Goal: Transaction & Acquisition: Purchase product/service

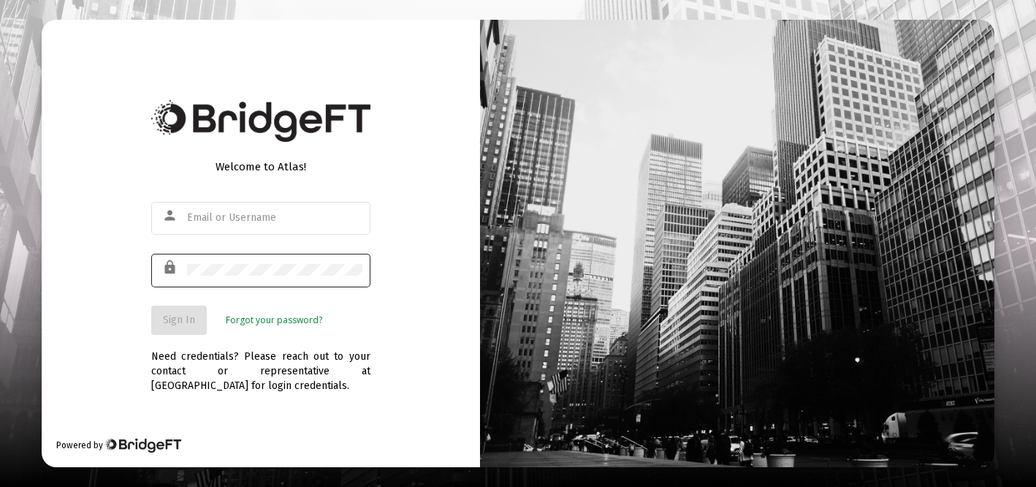
type input "[EMAIL_ADDRESS][DOMAIN_NAME]"
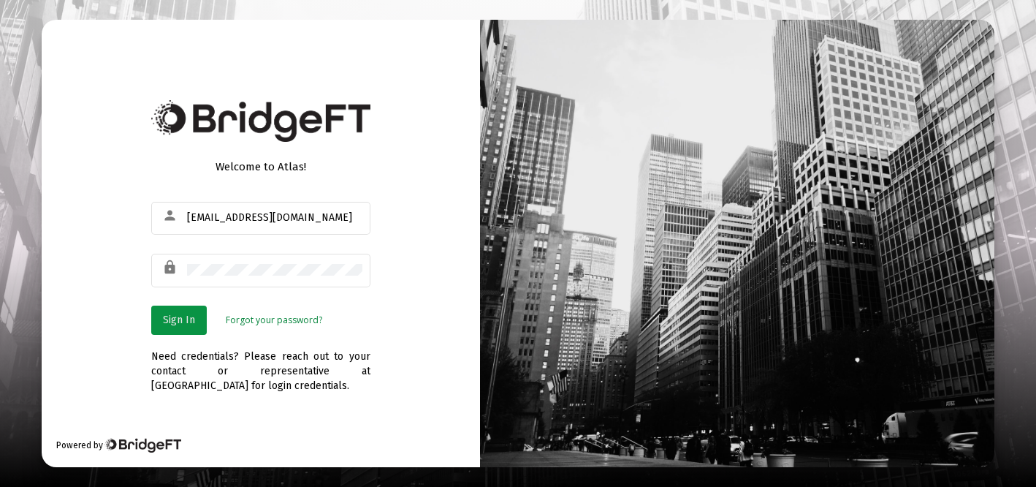
click at [170, 318] on span "Sign In" at bounding box center [179, 319] width 32 height 12
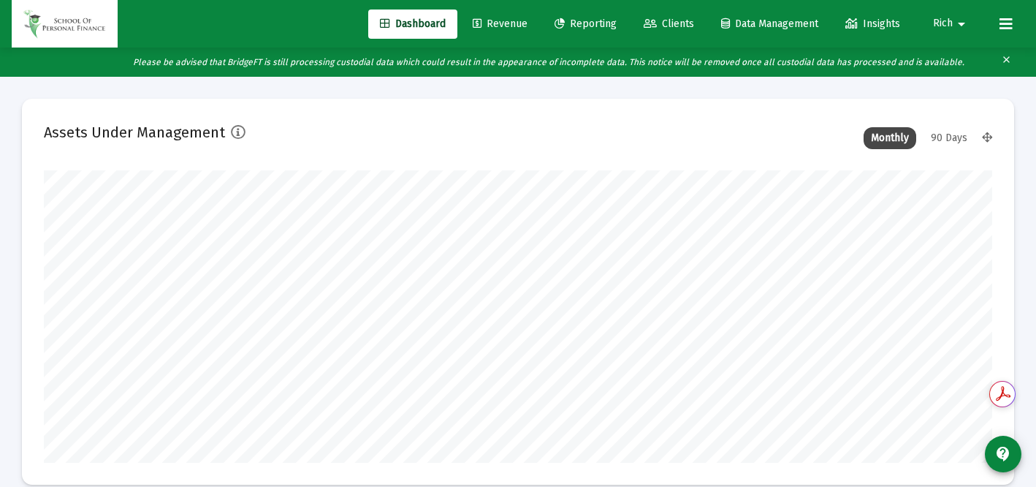
type input "[DATE]"
click at [505, 21] on span "Revenue" at bounding box center [500, 24] width 55 height 12
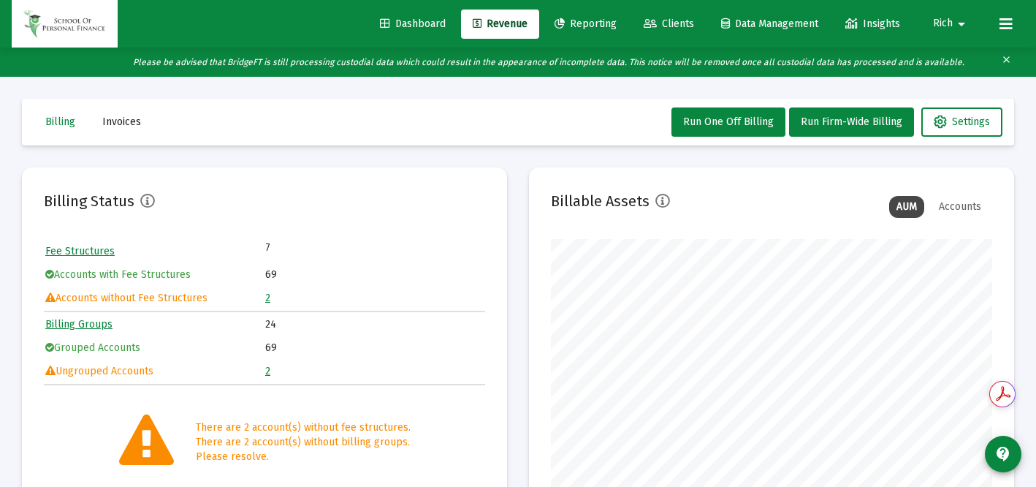
scroll to position [292, 441]
click at [267, 297] on link "2" at bounding box center [267, 297] width 5 height 12
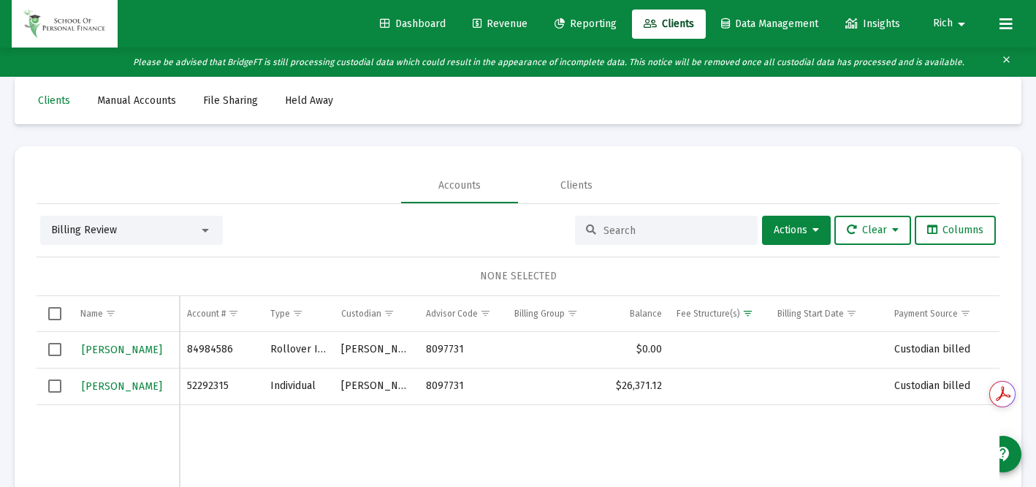
scroll to position [25, 0]
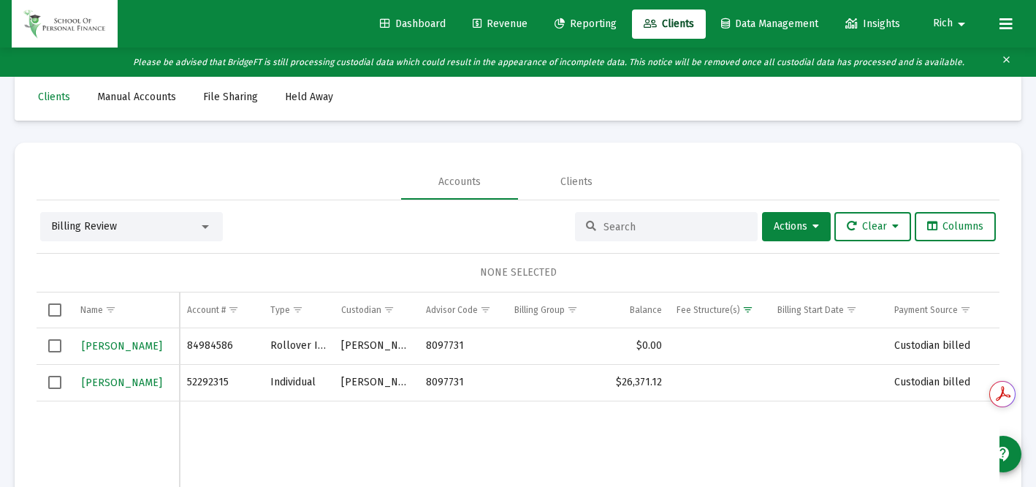
click at [55, 384] on span "Select row" at bounding box center [54, 381] width 13 height 13
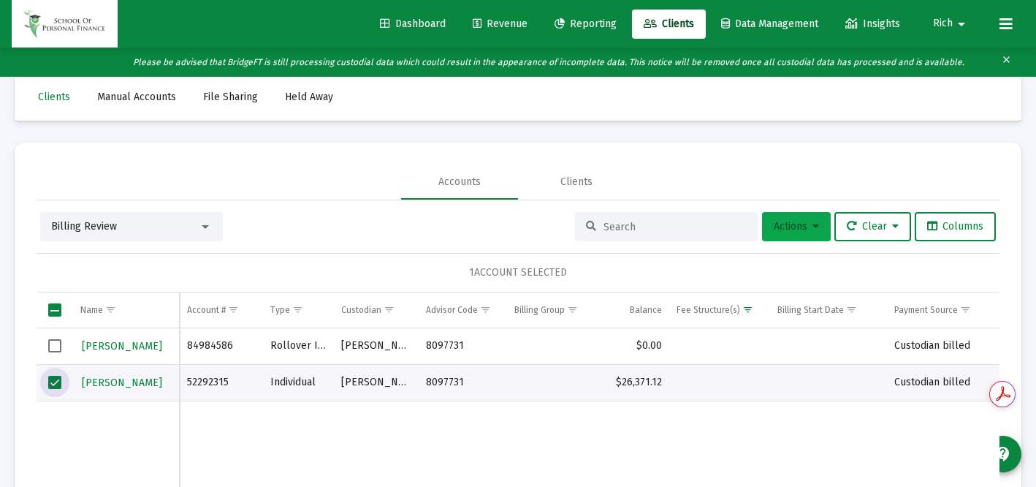
click at [797, 228] on span "Actions" at bounding box center [796, 226] width 45 height 12
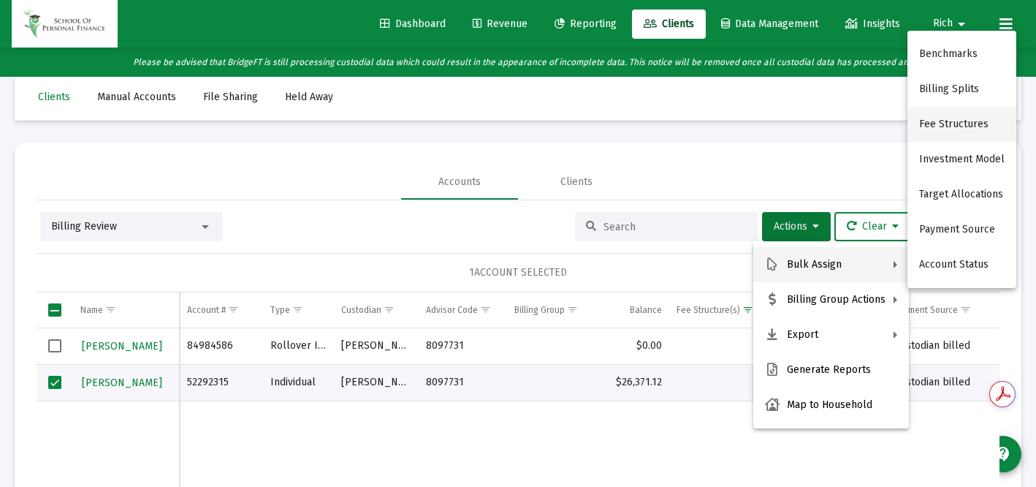
click at [939, 126] on button "Fee Structures" at bounding box center [961, 124] width 109 height 35
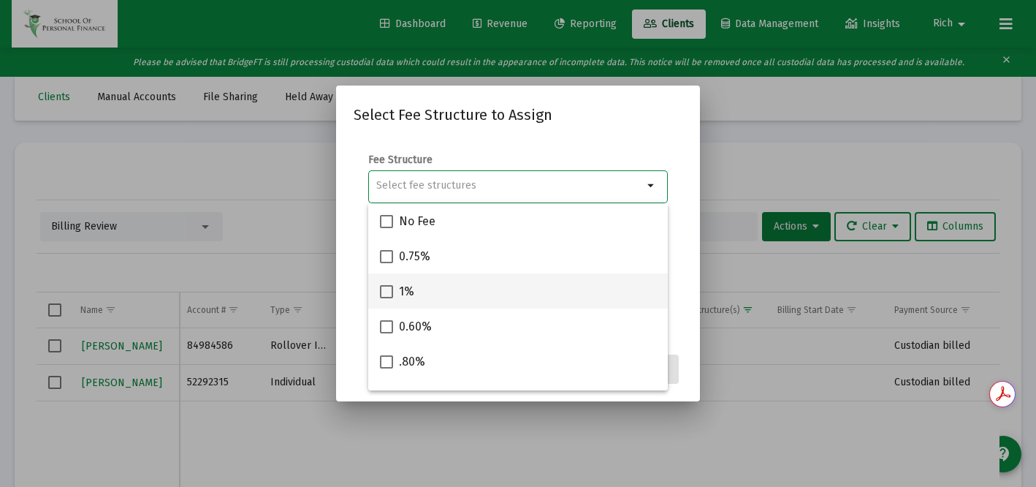
click at [386, 292] on span at bounding box center [386, 291] width 13 height 13
click at [386, 298] on input "1%" at bounding box center [386, 298] width 1 height 1
checkbox input "true"
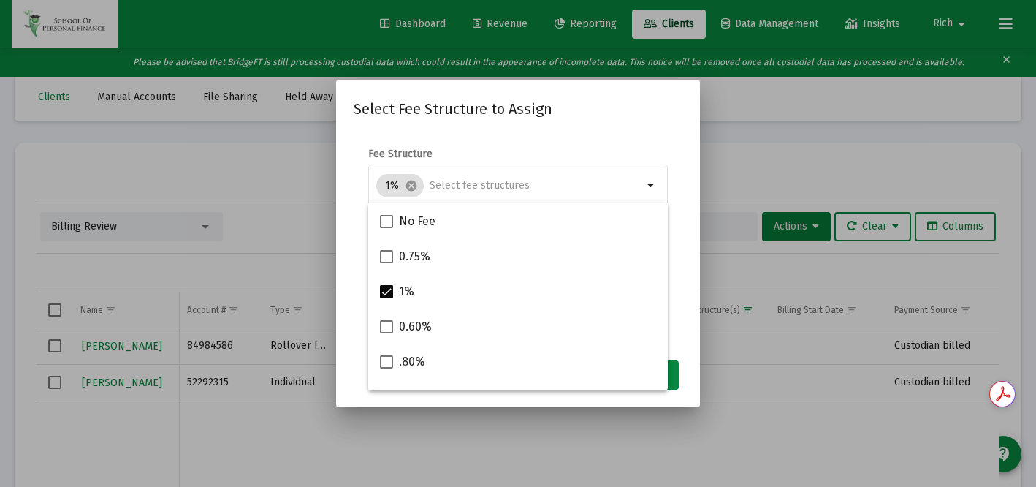
click at [681, 327] on form "Fee Structure 1% cancel arrow_drop_down Notes You are assigning 1 account to th…" at bounding box center [518, 240] width 329 height 186
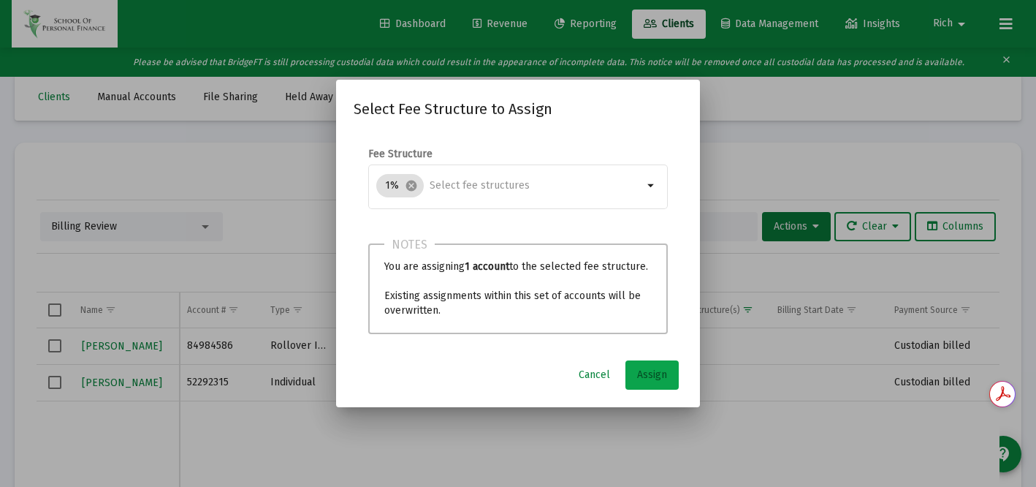
click at [652, 375] on span "Assign" at bounding box center [652, 374] width 30 height 12
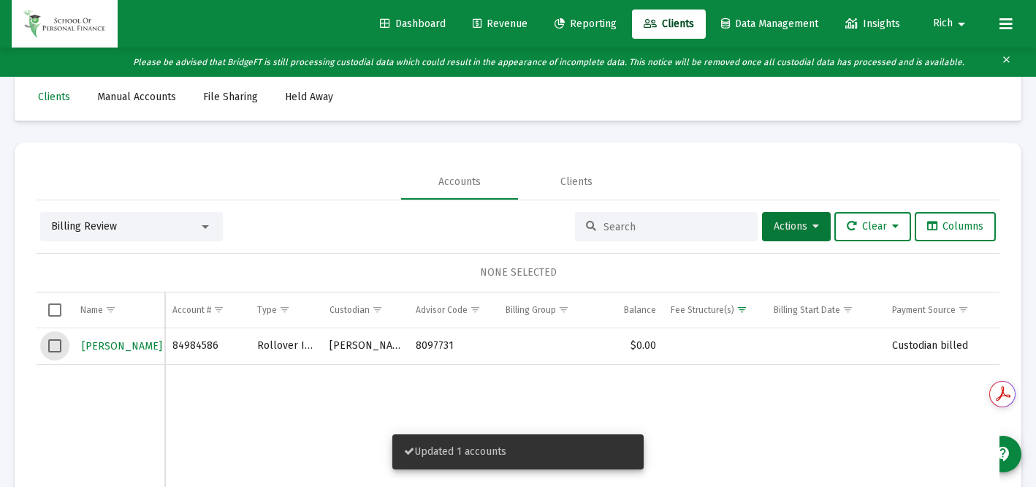
click at [53, 343] on span "Select row" at bounding box center [54, 345] width 13 height 13
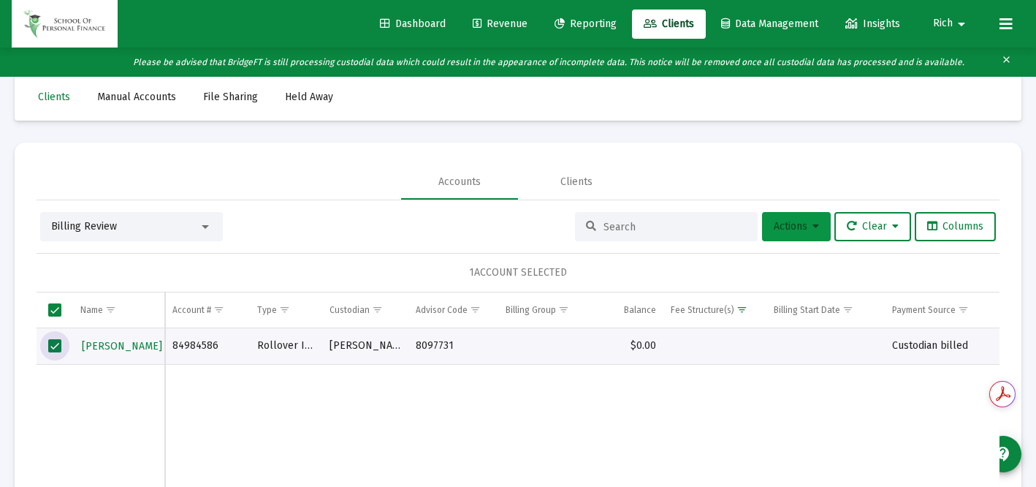
click at [786, 228] on span "Actions" at bounding box center [796, 226] width 45 height 12
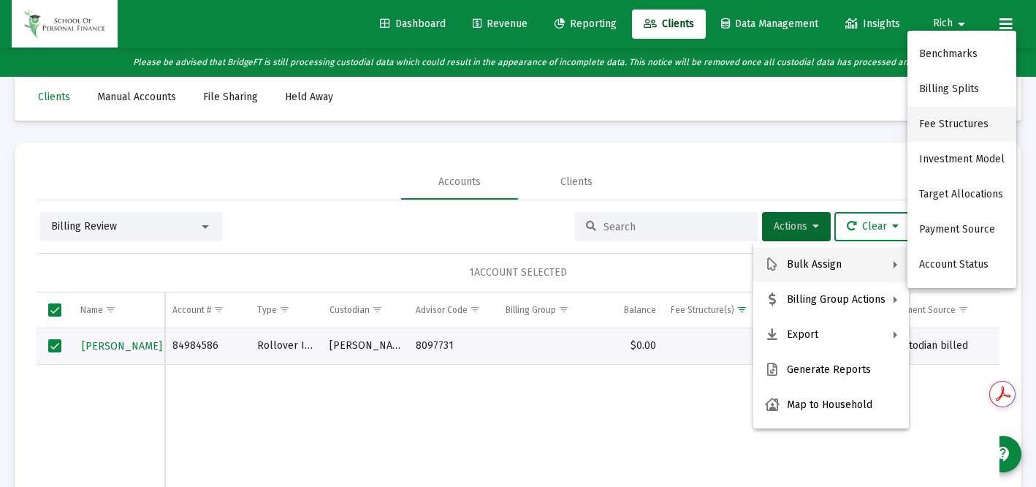
click at [955, 123] on button "Fee Structures" at bounding box center [961, 124] width 109 height 35
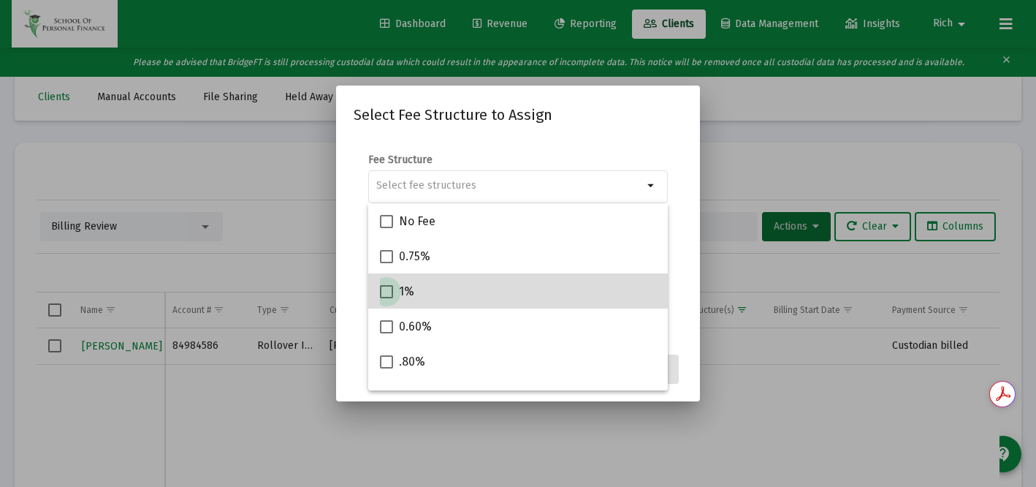
click at [386, 291] on span at bounding box center [386, 291] width 13 height 13
click at [386, 298] on input "1%" at bounding box center [386, 298] width 1 height 1
checkbox input "true"
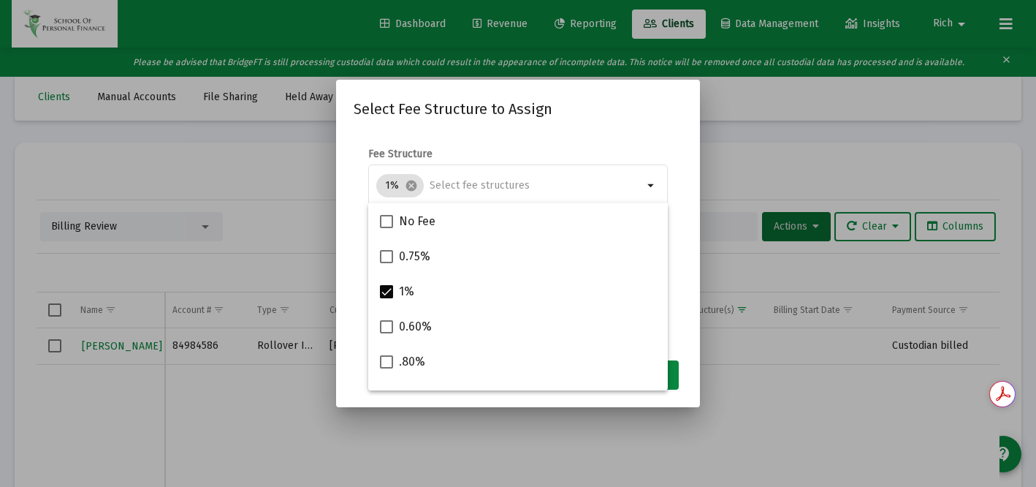
click at [600, 131] on div "Select Fee Structure to Assign Fee Structure 1% cancel arrow_drop_down Notes Yo…" at bounding box center [518, 242] width 329 height 291
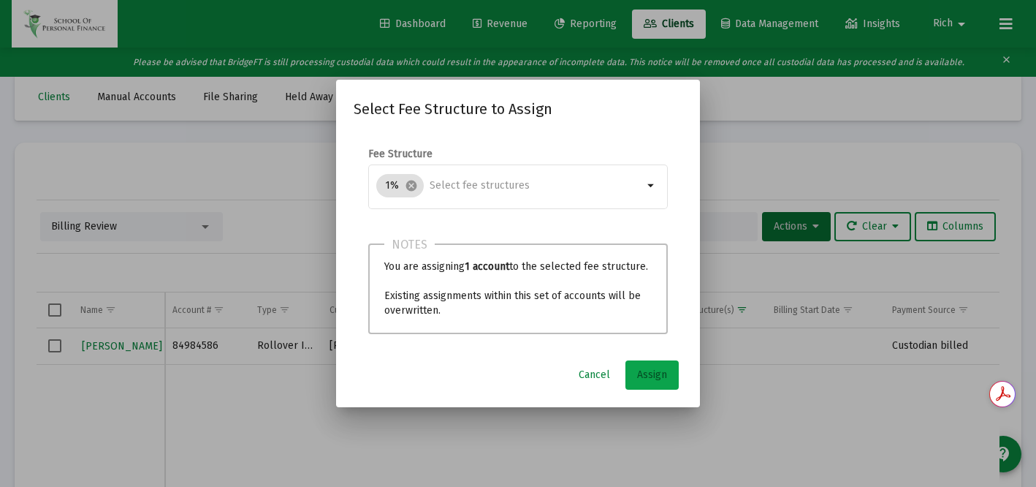
click at [648, 373] on span "Assign" at bounding box center [652, 374] width 30 height 12
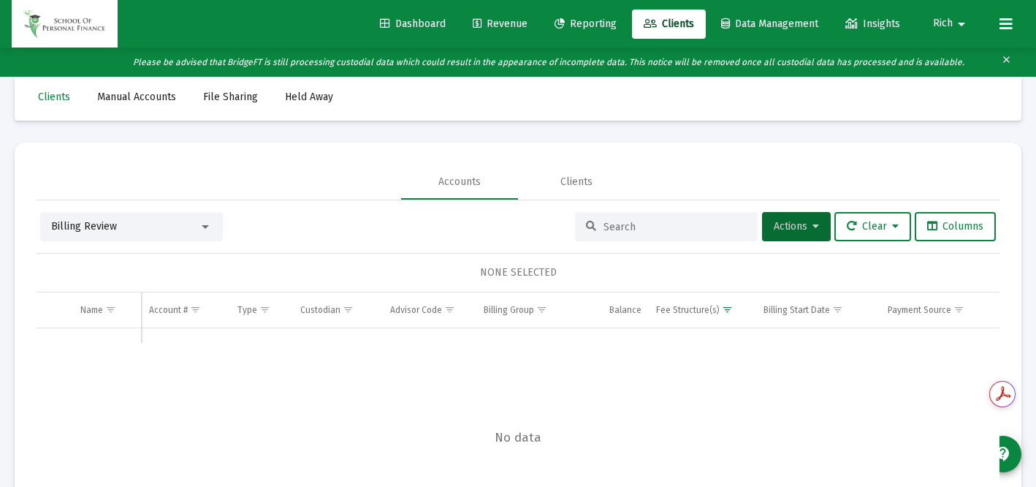
click at [622, 229] on input at bounding box center [674, 227] width 143 height 12
type input "jean"
click at [586, 222] on icon at bounding box center [591, 226] width 10 height 10
click at [633, 229] on input "jean" at bounding box center [674, 227] width 143 height 12
click at [631, 225] on input "jean" at bounding box center [674, 227] width 143 height 12
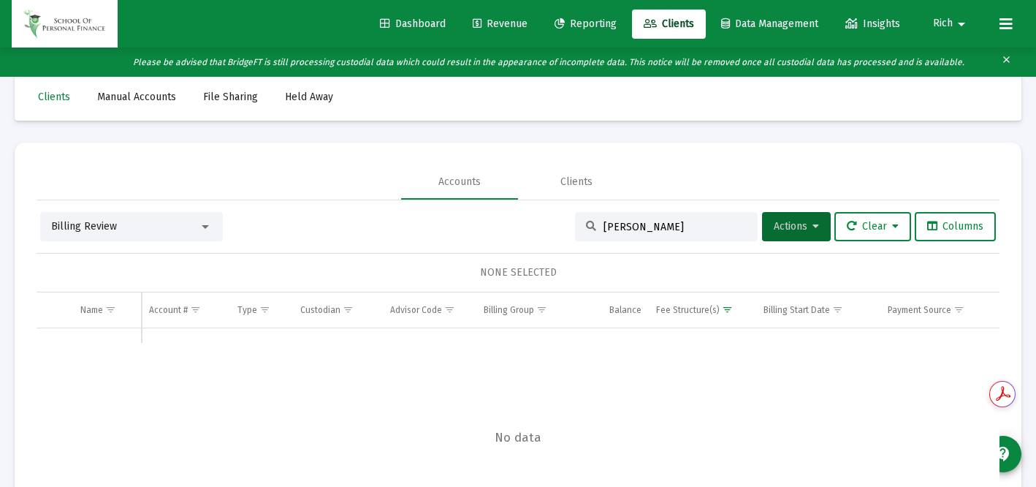
click at [631, 225] on input "jean" at bounding box center [674, 227] width 143 height 12
type input "ryan"
click at [788, 229] on span "Actions" at bounding box center [796, 226] width 45 height 12
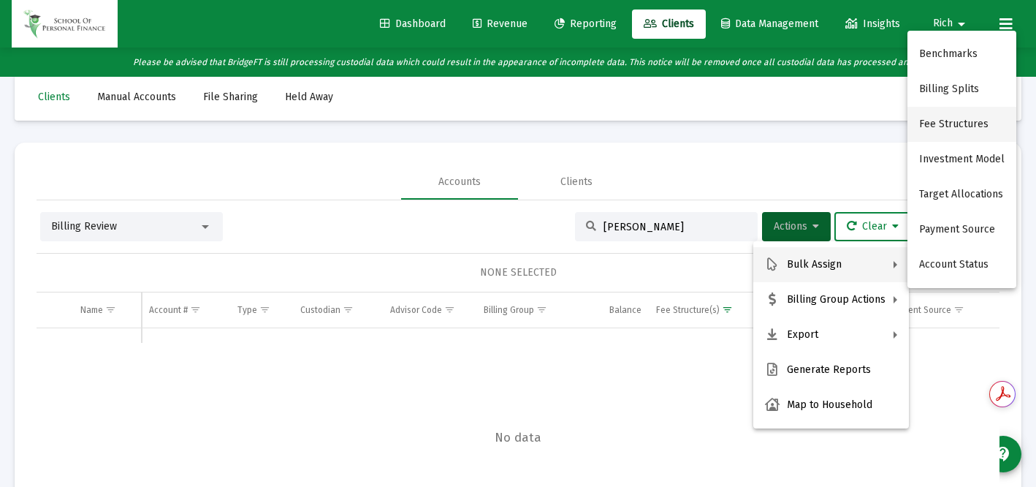
click at [935, 119] on button "Fee Structures" at bounding box center [961, 124] width 109 height 35
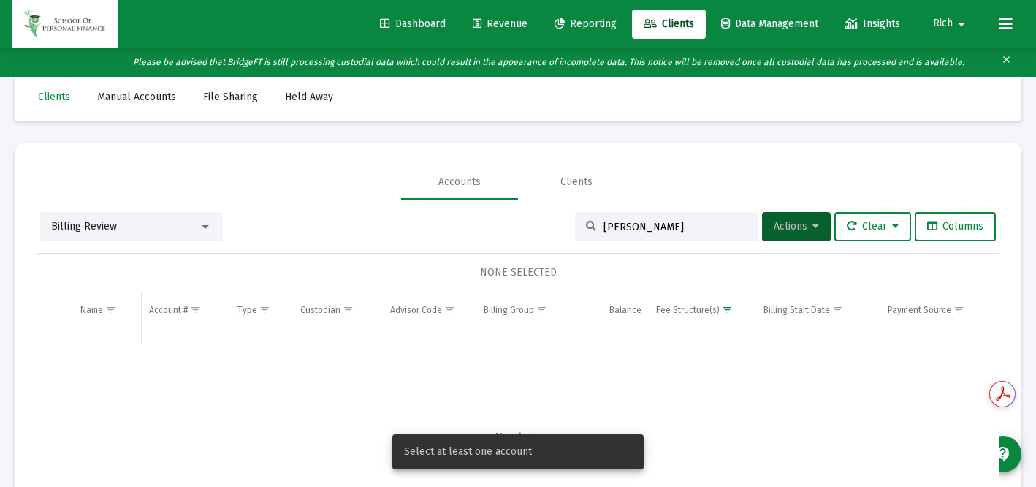
click at [440, 360] on div "Data grid" at bounding box center [518, 438] width 963 height 221
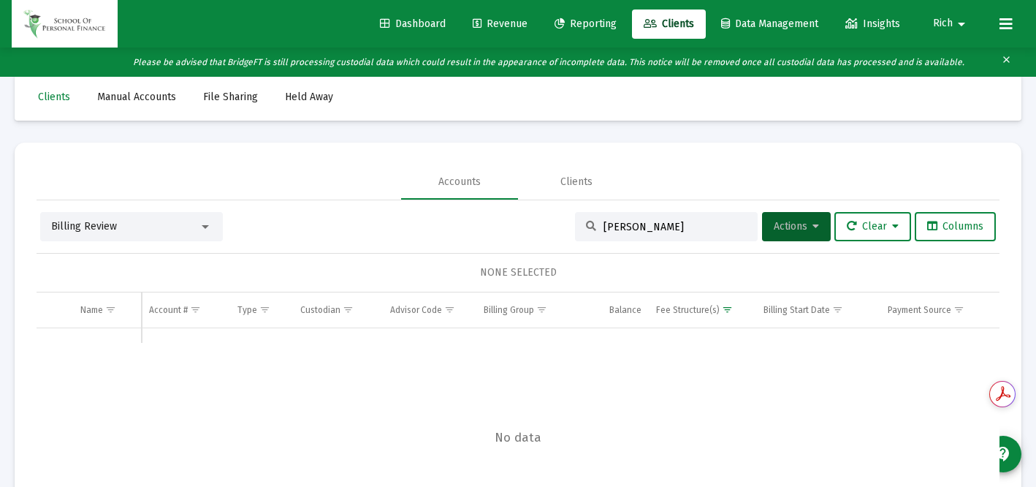
click at [586, 225] on icon at bounding box center [591, 226] width 10 height 10
click at [624, 230] on input "ryan" at bounding box center [674, 227] width 143 height 12
click at [156, 220] on div "Billing Review" at bounding box center [125, 226] width 148 height 15
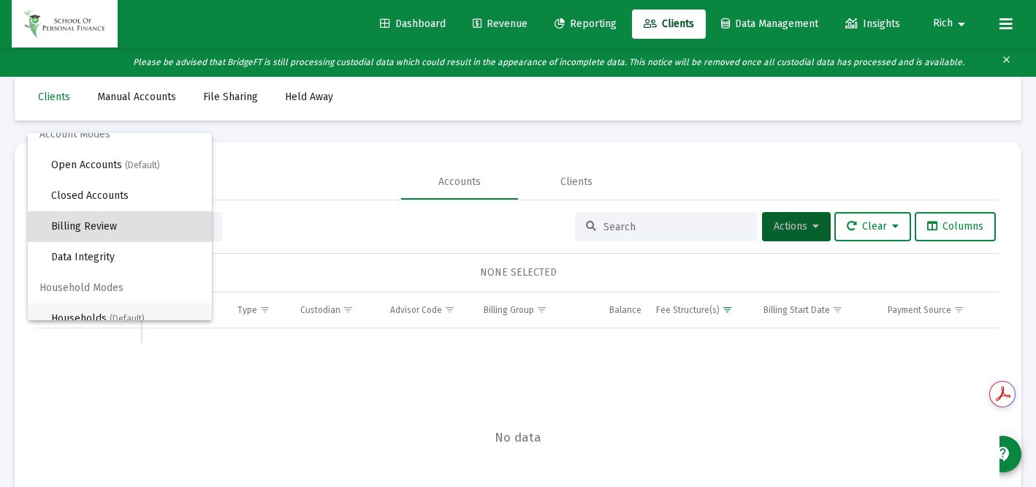
scroll to position [28, 0]
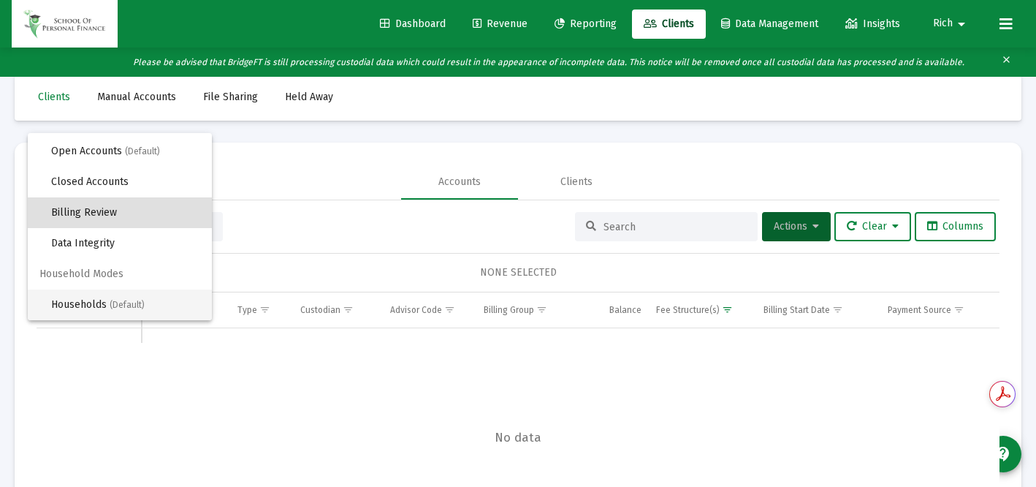
click at [97, 307] on span "Households (Default)" at bounding box center [125, 304] width 149 height 31
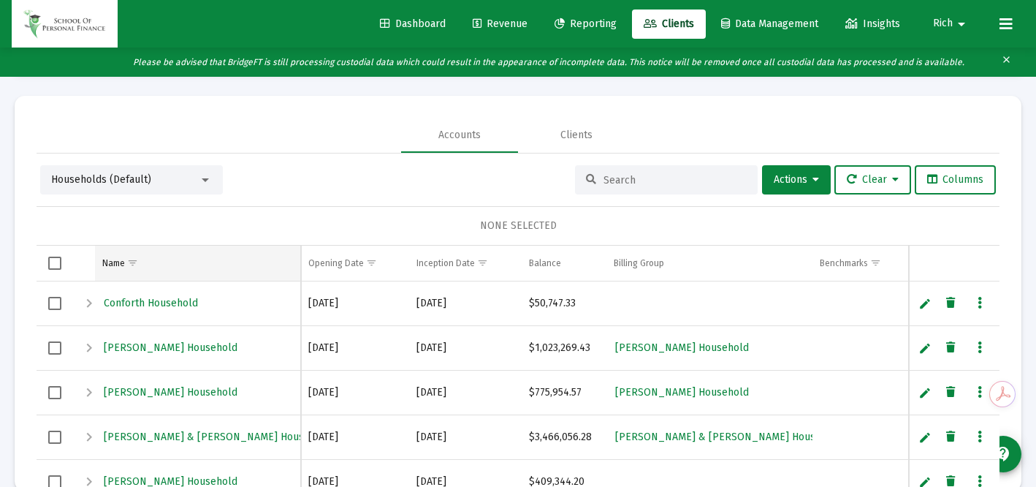
scroll to position [58, 0]
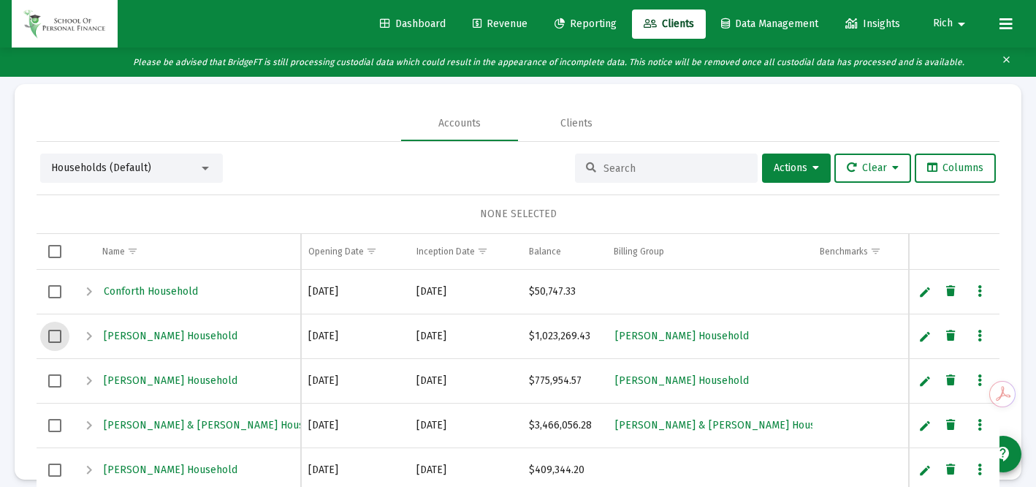
click at [54, 334] on span "Select row" at bounding box center [54, 335] width 13 height 13
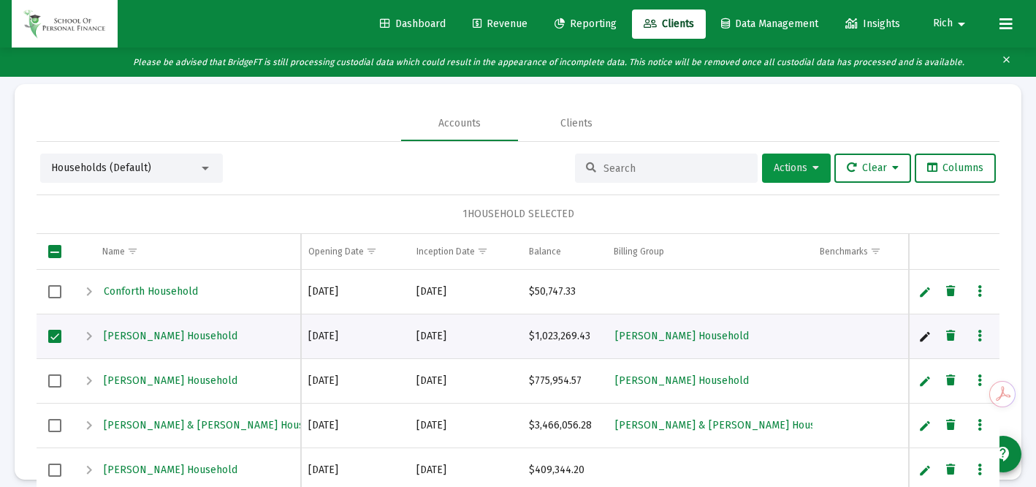
click at [790, 169] on span "Actions" at bounding box center [796, 167] width 45 height 12
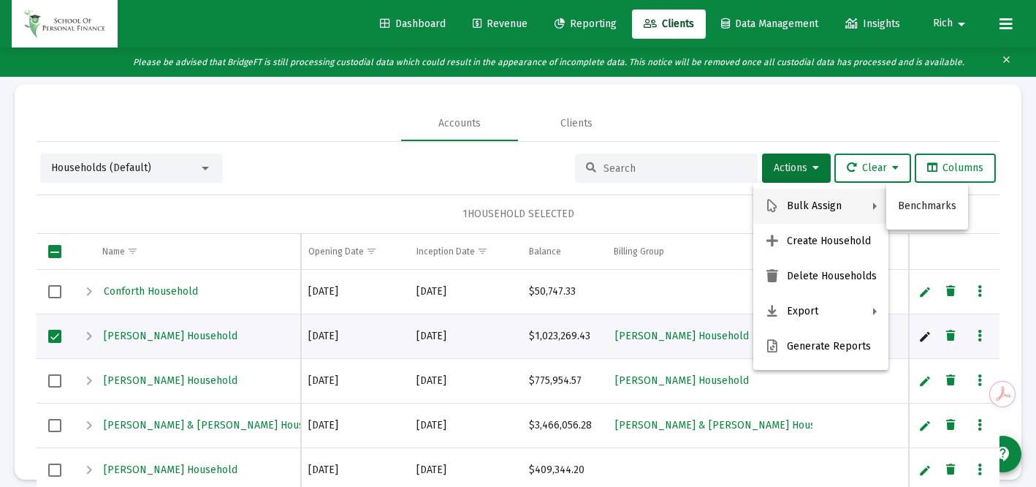
click at [817, 204] on button "Bulk Assign" at bounding box center [820, 205] width 135 height 35
click at [813, 115] on div at bounding box center [518, 243] width 1036 height 487
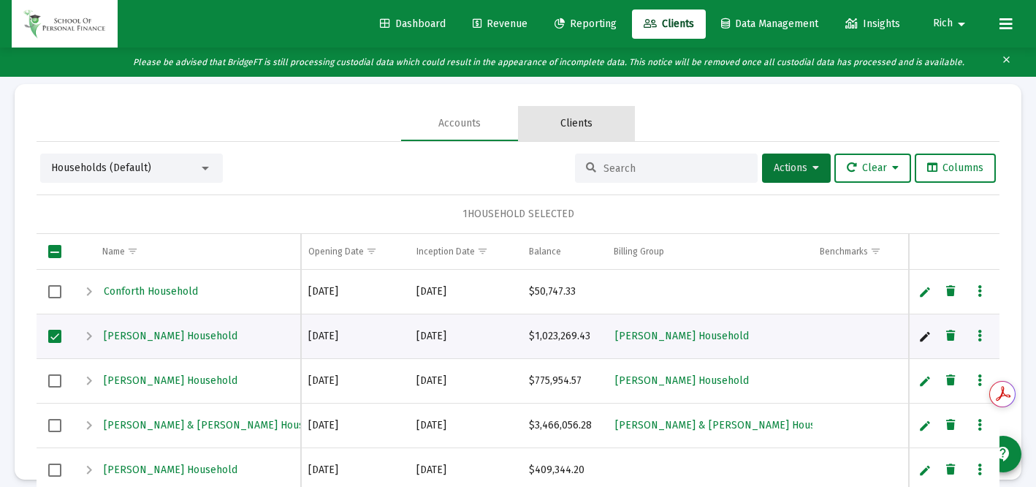
click at [576, 124] on div "Clients" at bounding box center [576, 123] width 32 height 15
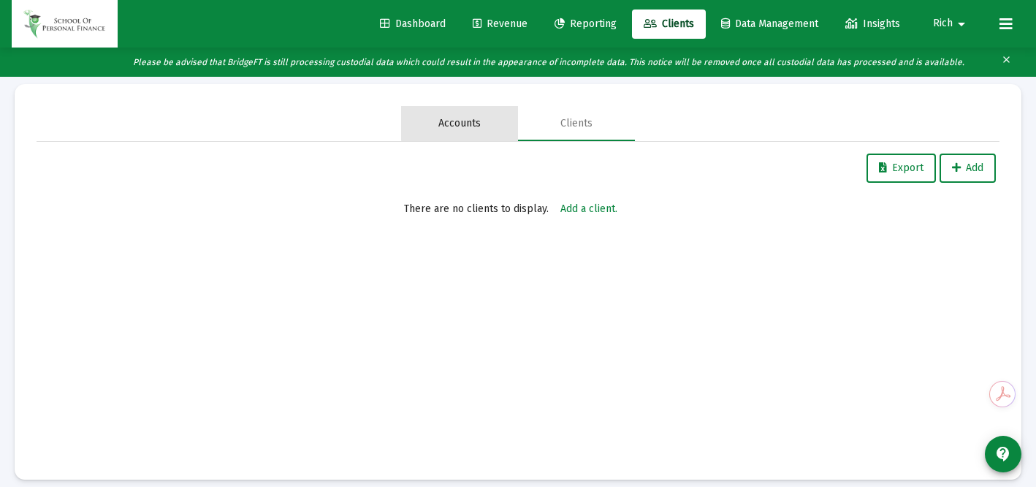
click at [462, 117] on div "Accounts" at bounding box center [459, 123] width 42 height 15
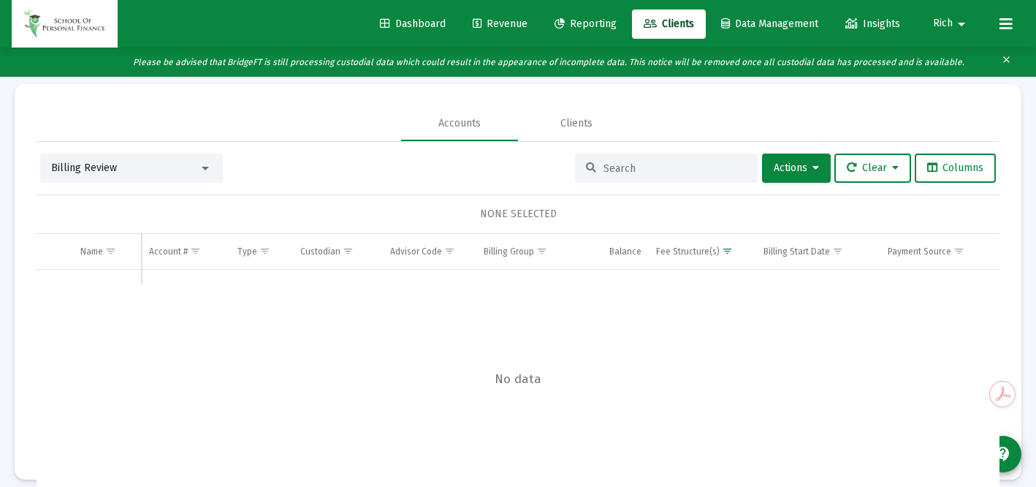
click at [609, 167] on input at bounding box center [674, 168] width 143 height 12
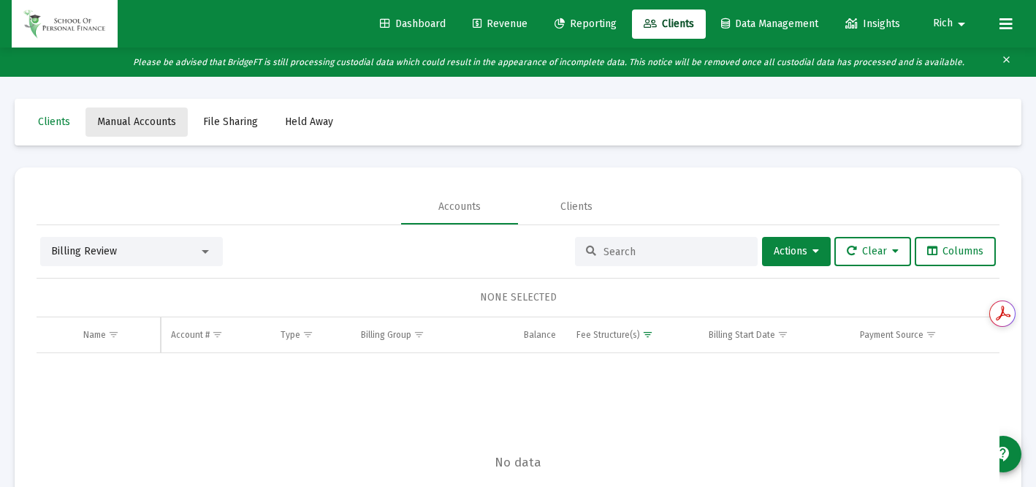
click at [146, 126] on span "Manual Accounts" at bounding box center [136, 121] width 79 height 12
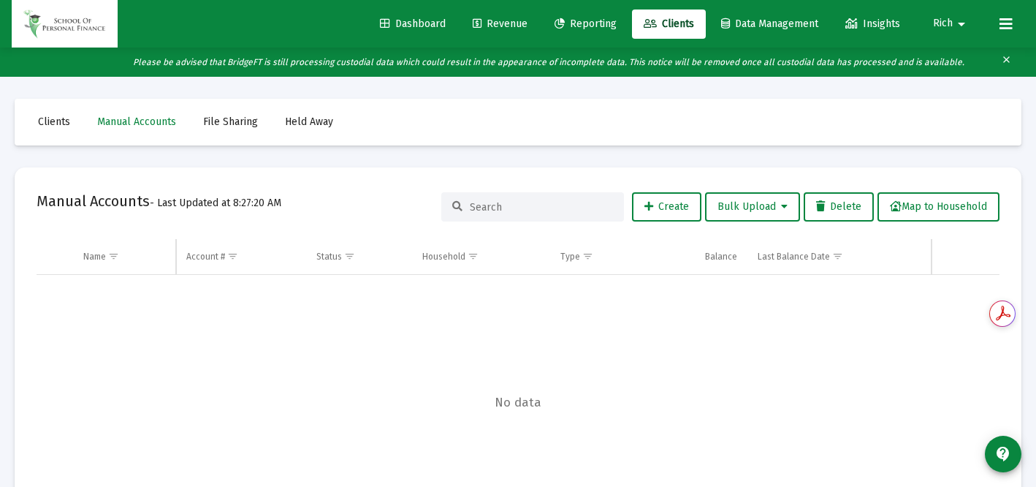
click at [54, 127] on link "Clients" at bounding box center [54, 121] width 56 height 29
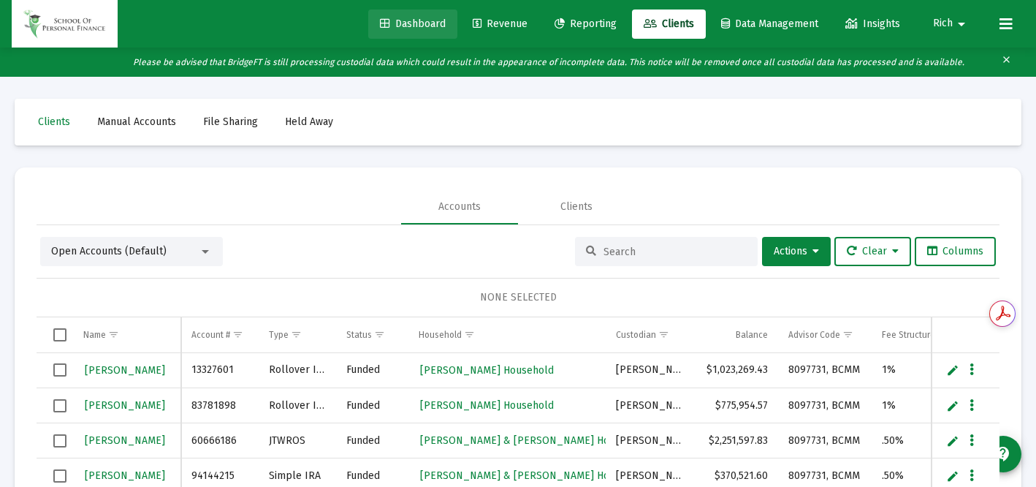
click at [394, 23] on span "Dashboard" at bounding box center [413, 24] width 66 height 12
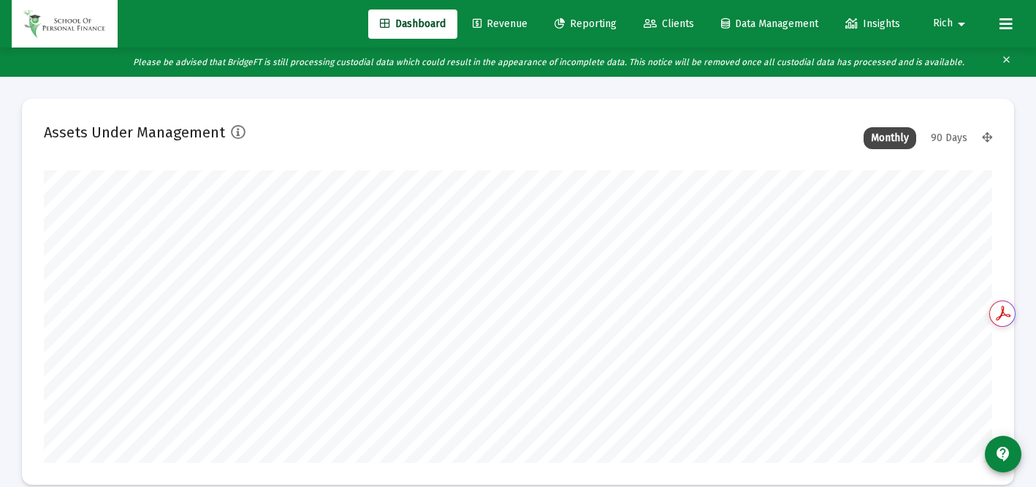
scroll to position [292, 441]
click at [587, 26] on span "Reporting" at bounding box center [585, 24] width 62 height 12
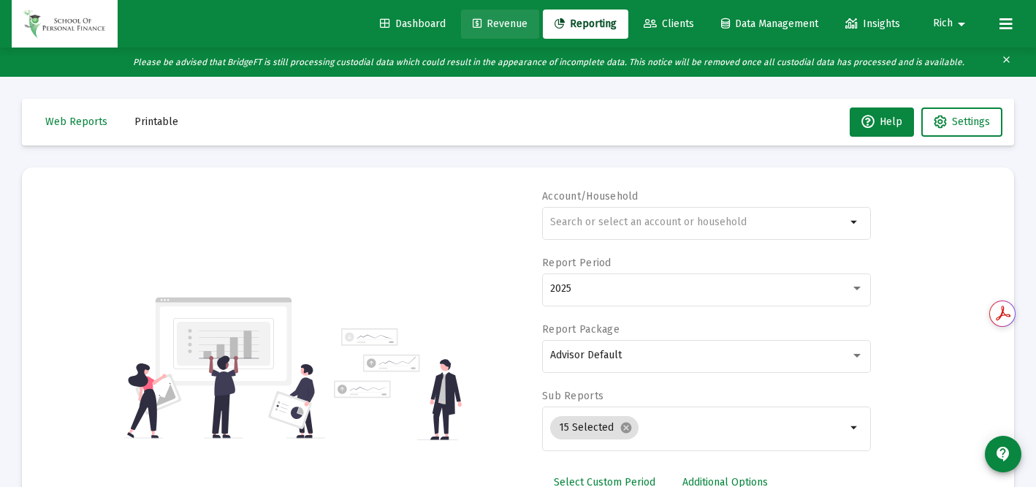
click at [490, 21] on span "Revenue" at bounding box center [500, 24] width 55 height 12
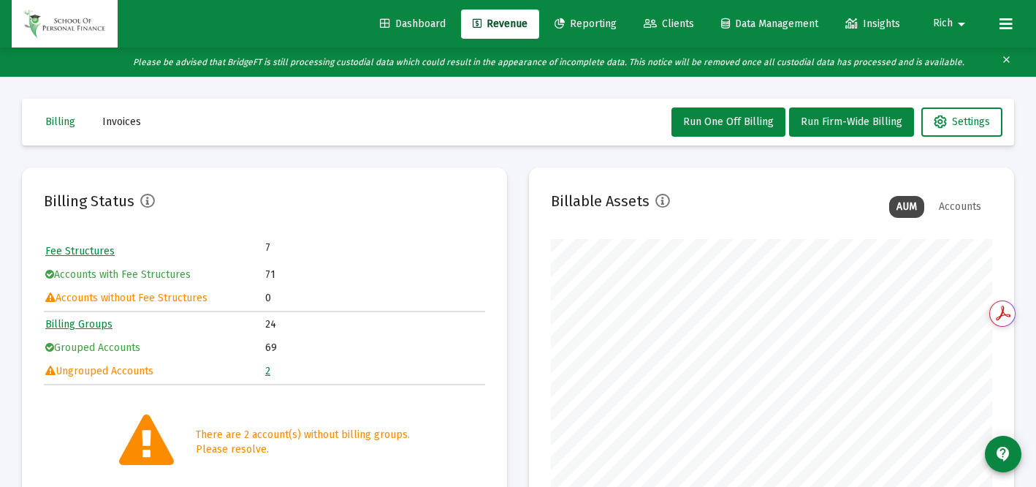
scroll to position [292, 441]
click at [267, 369] on link "2" at bounding box center [267, 371] width 5 height 12
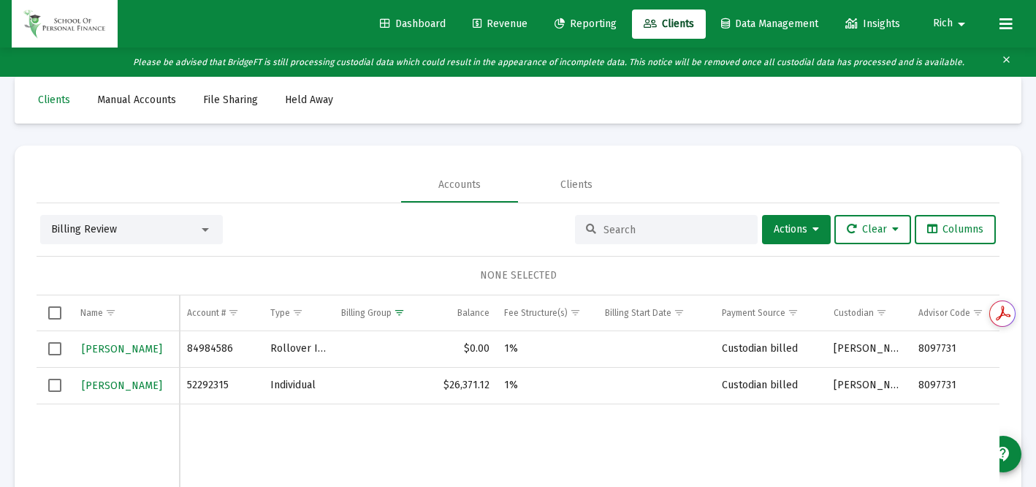
scroll to position [25, 0]
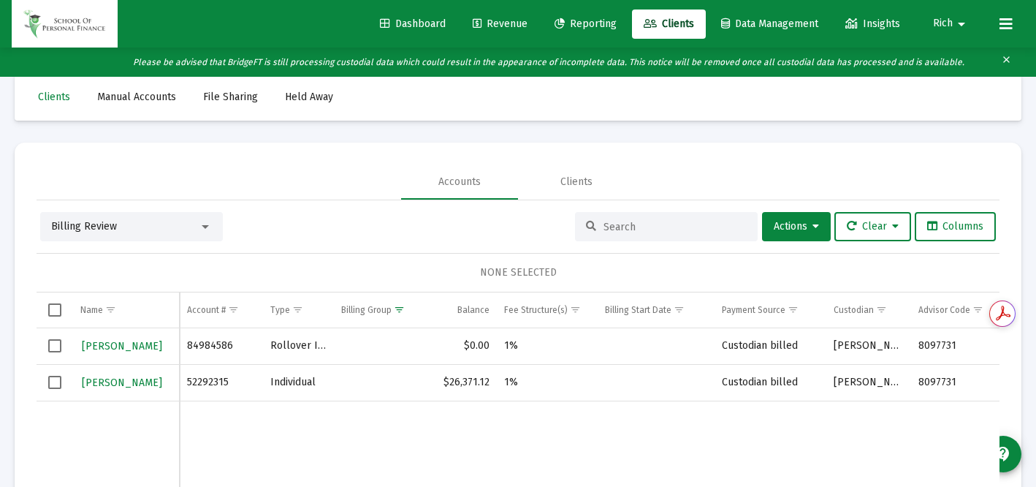
click at [57, 346] on span "Select row" at bounding box center [54, 345] width 13 height 13
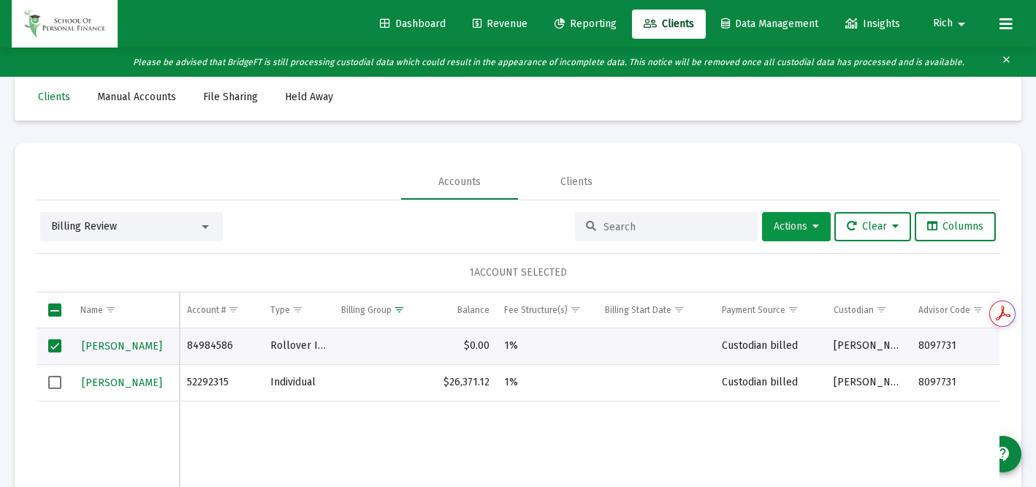
click at [785, 227] on span "Actions" at bounding box center [796, 226] width 45 height 12
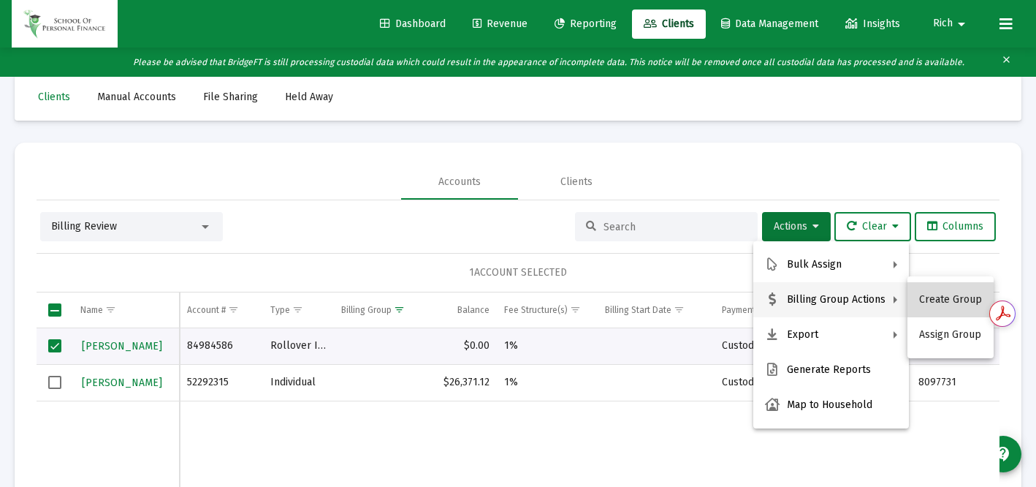
click at [949, 295] on button "Create Group" at bounding box center [950, 299] width 86 height 35
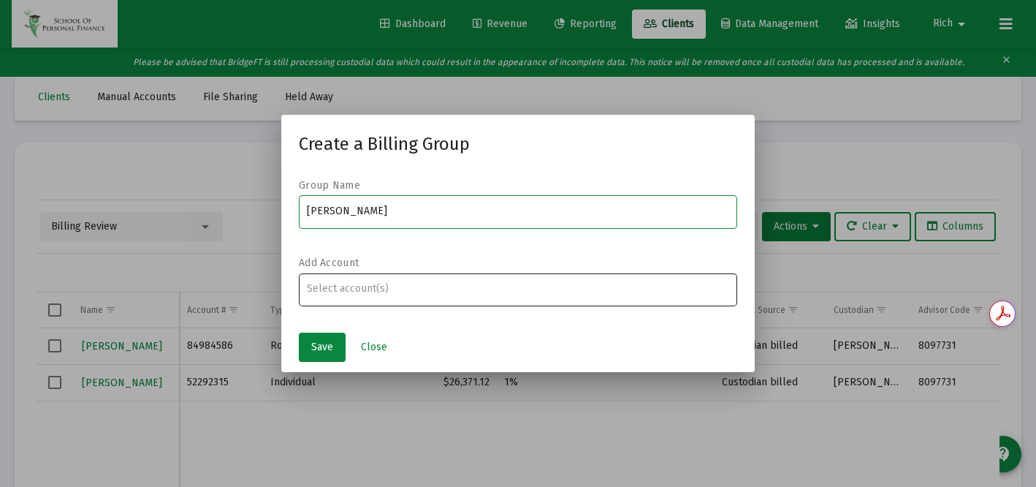
type input "[PERSON_NAME]"
click at [358, 293] on input "Assignment Selection" at bounding box center [518, 289] width 423 height 12
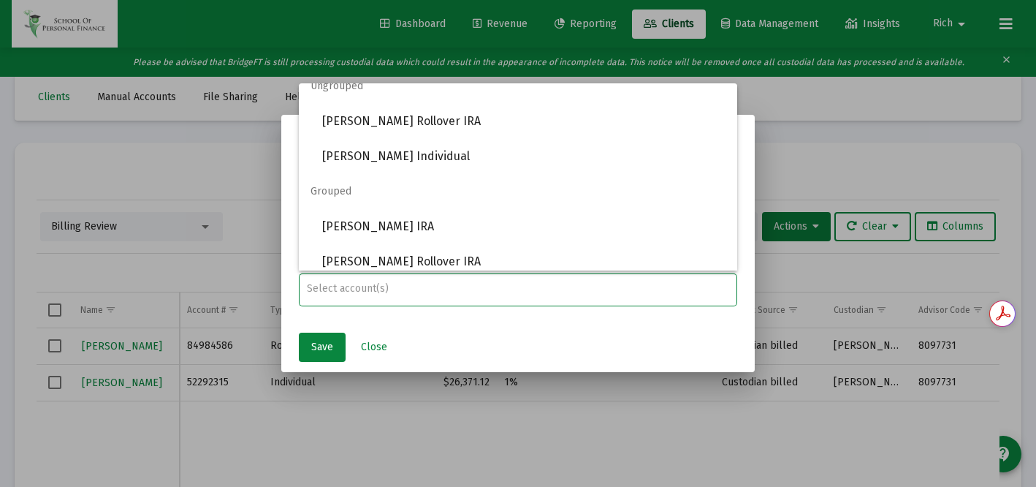
scroll to position [0, 0]
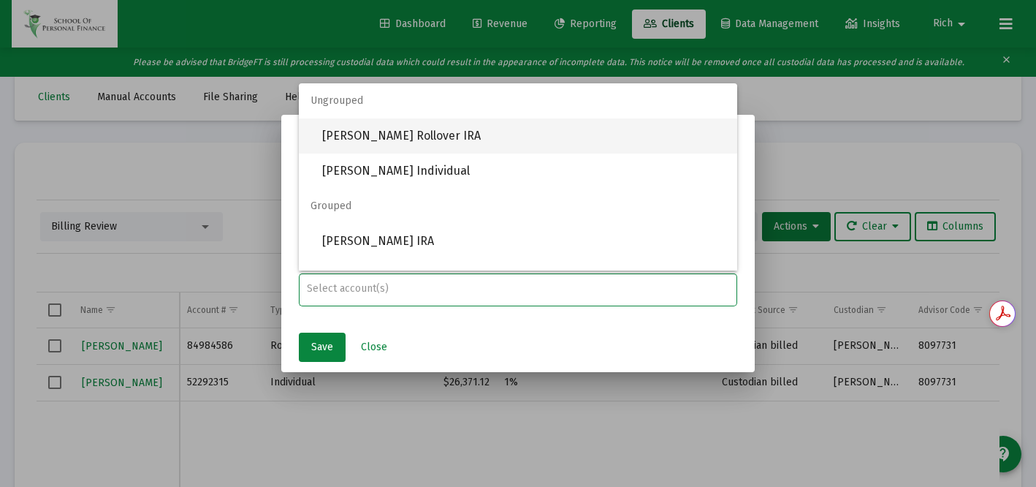
click at [372, 136] on span "[PERSON_NAME] Rollover IRA" at bounding box center [523, 135] width 403 height 35
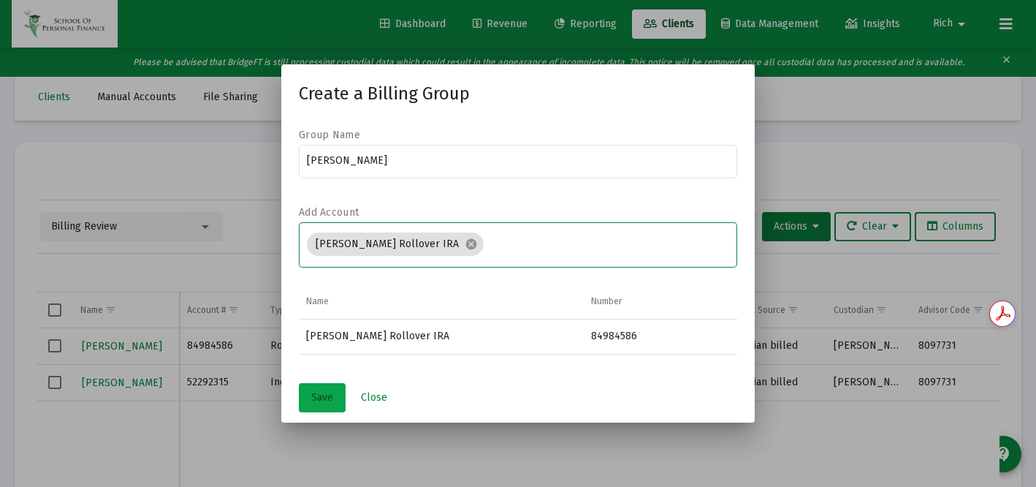
click at [332, 397] on span "Save" at bounding box center [322, 397] width 22 height 12
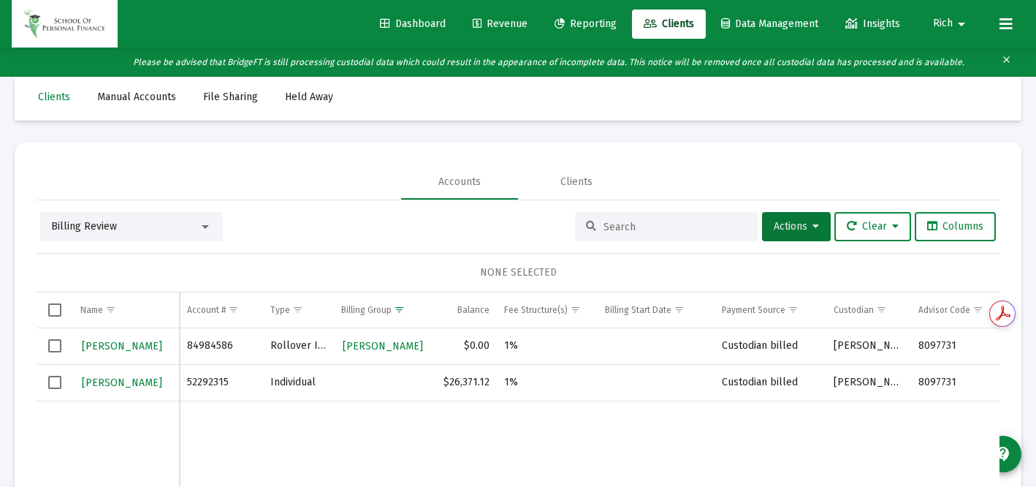
click at [56, 383] on span "Select row" at bounding box center [54, 381] width 13 height 13
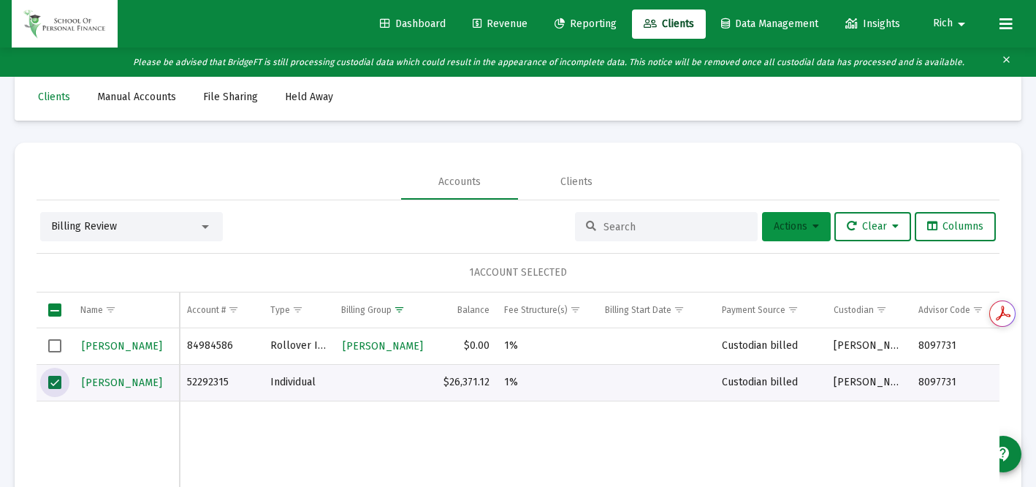
click at [801, 228] on span "Actions" at bounding box center [796, 226] width 45 height 12
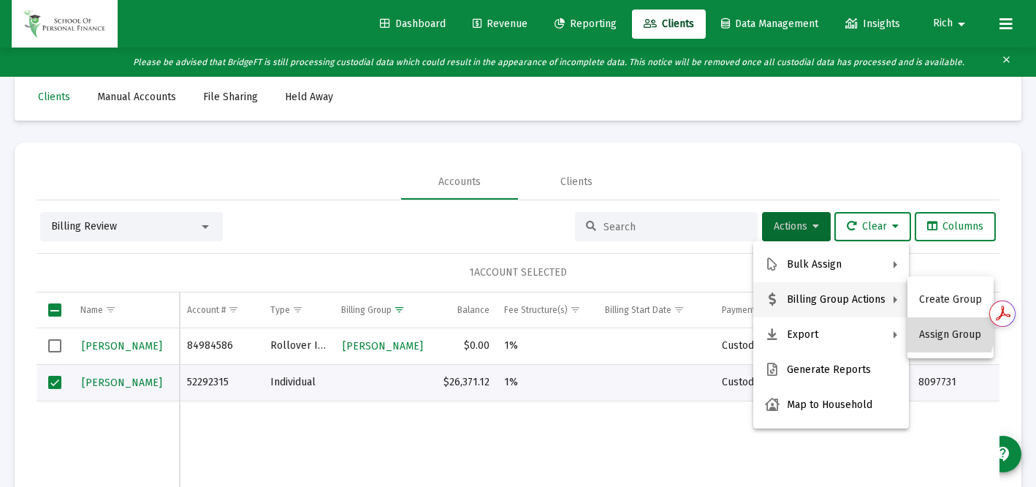
click at [934, 328] on button "Assign Group" at bounding box center [950, 334] width 86 height 35
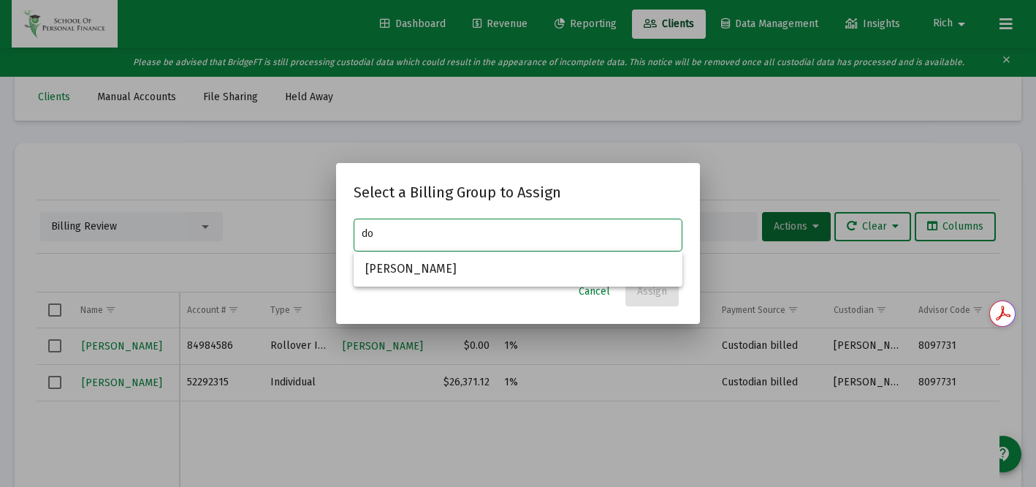
type input "d"
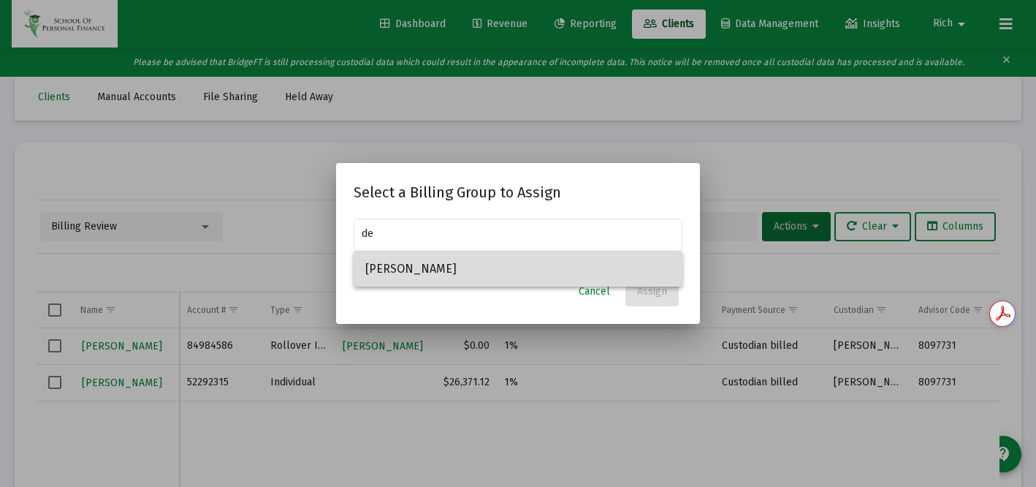
click at [475, 264] on span "[PERSON_NAME]" at bounding box center [517, 268] width 305 height 35
type input "[PERSON_NAME]"
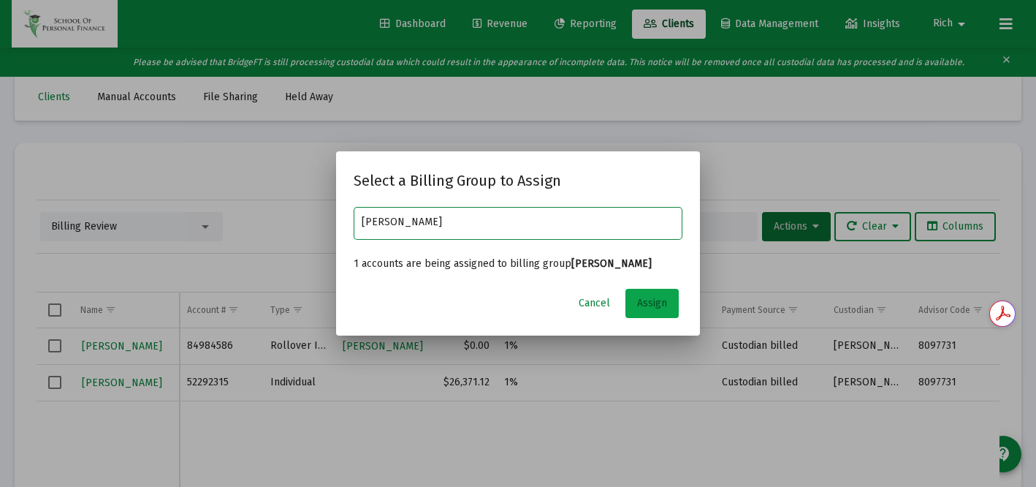
click at [650, 302] on span "Assign" at bounding box center [652, 303] width 30 height 12
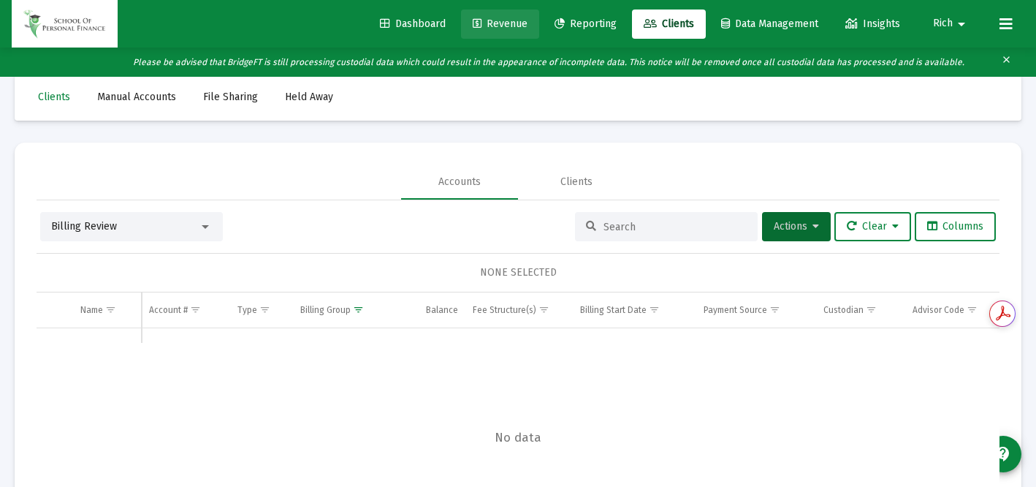
click at [497, 26] on span "Revenue" at bounding box center [500, 24] width 55 height 12
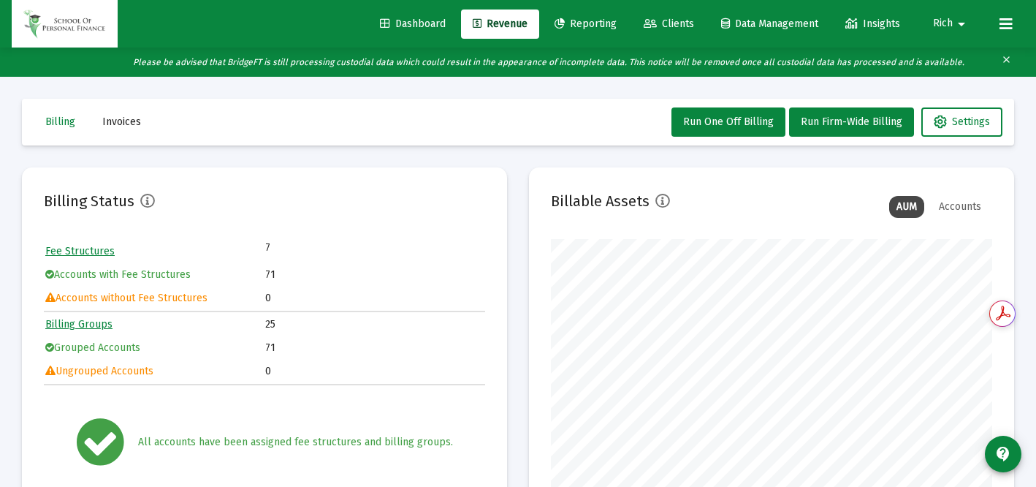
scroll to position [292, 441]
click at [100, 250] on link "Fee Structures" at bounding box center [79, 251] width 69 height 12
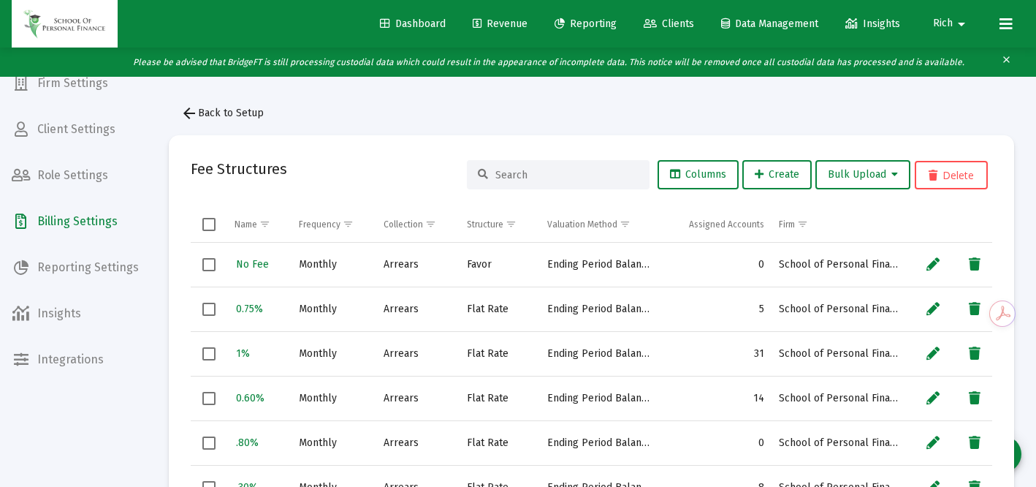
click at [93, 129] on span "Client Settings" at bounding box center [75, 129] width 150 height 35
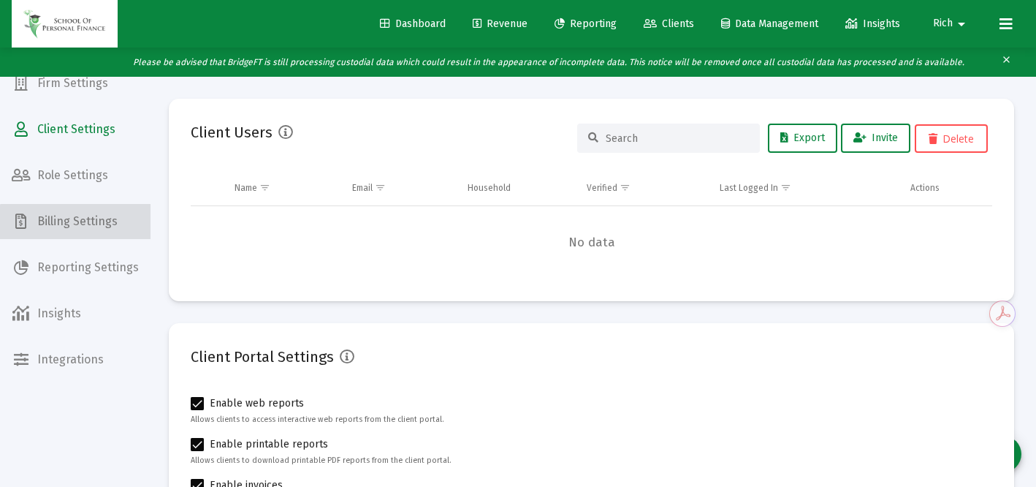
click at [80, 224] on span "Billing Settings" at bounding box center [75, 221] width 150 height 35
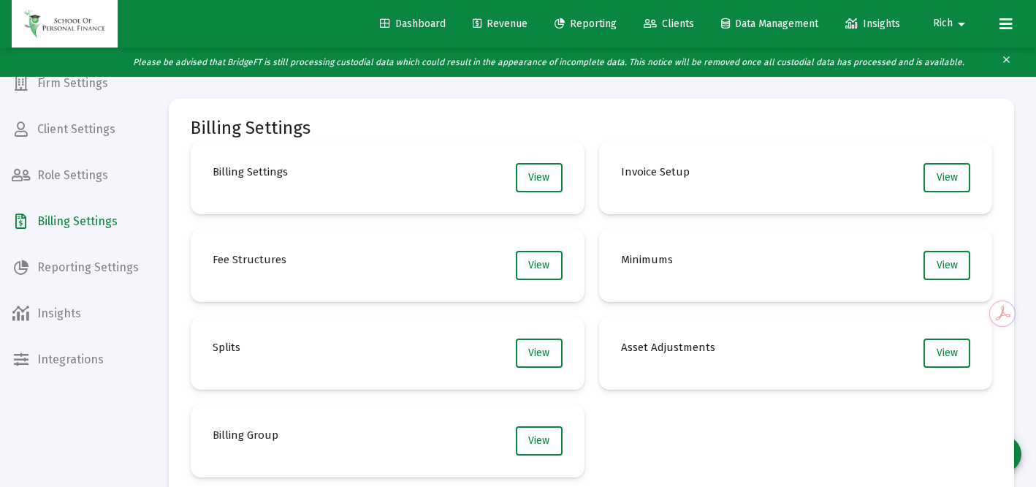
click at [398, 26] on span "Dashboard" at bounding box center [413, 24] width 66 height 12
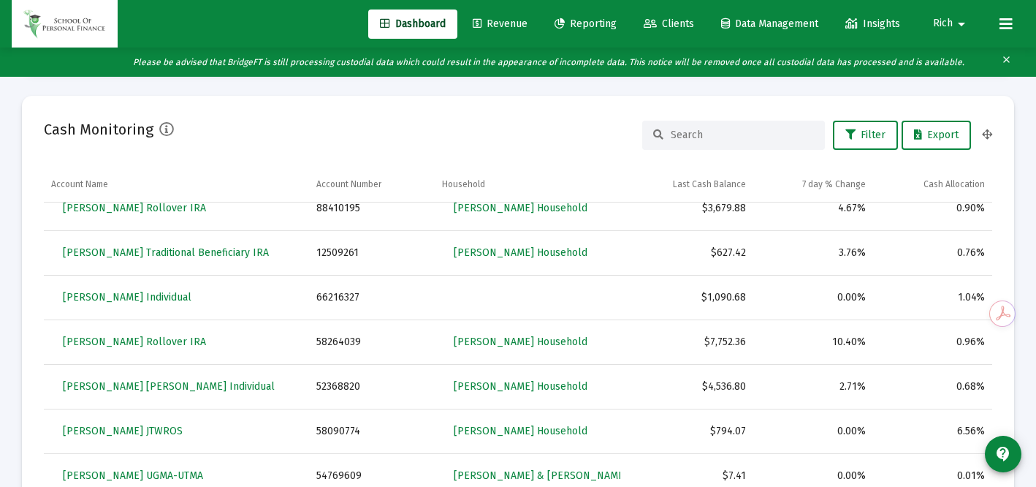
scroll to position [865, 0]
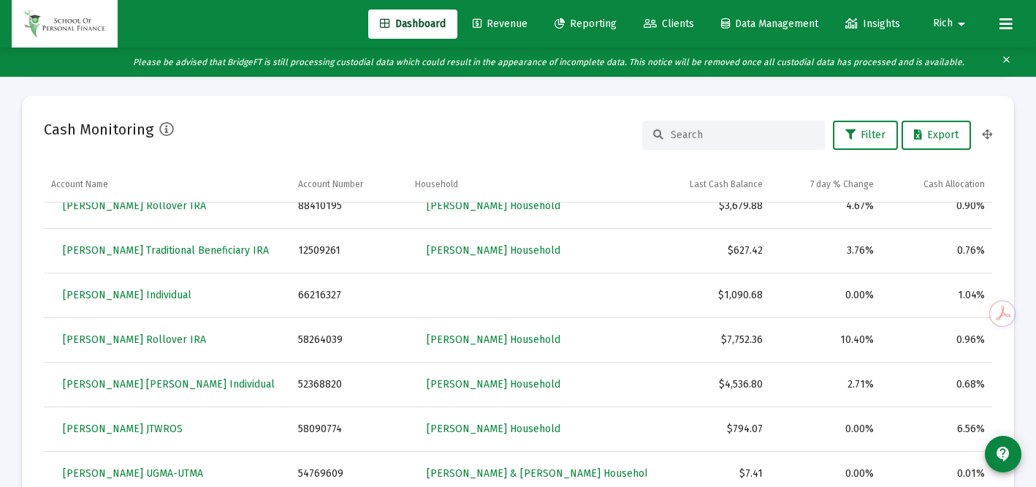
click at [706, 138] on input at bounding box center [742, 135] width 143 height 12
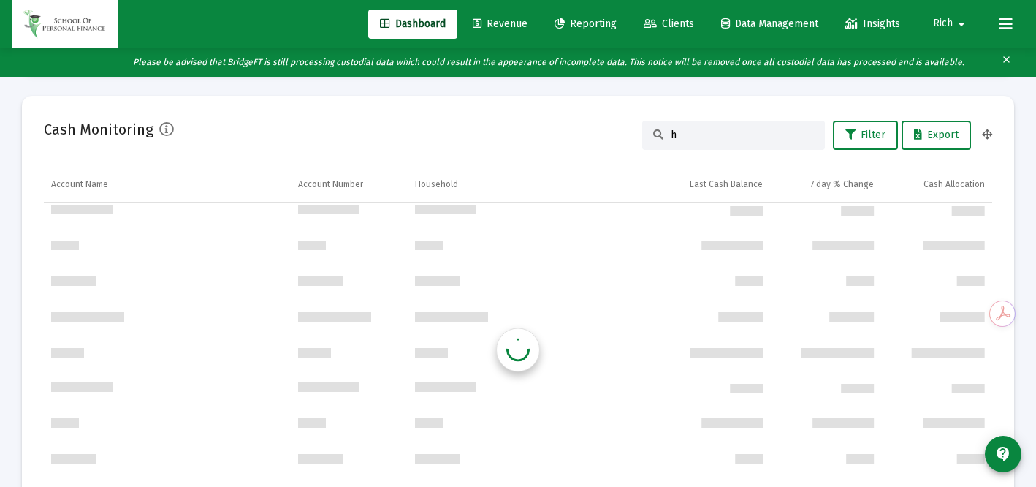
scroll to position [0, 0]
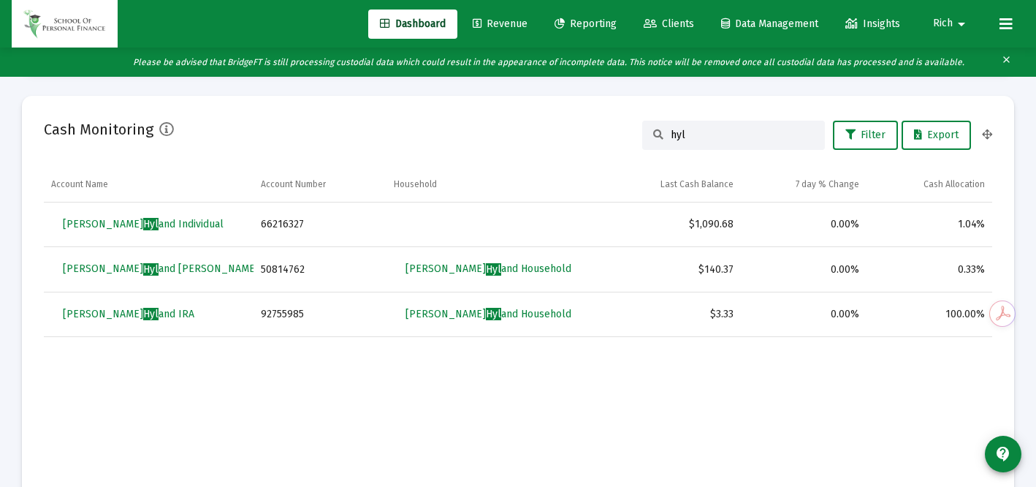
type input "hyl"
click at [485, 267] on span "[PERSON_NAME] and Household" at bounding box center [488, 268] width 166 height 12
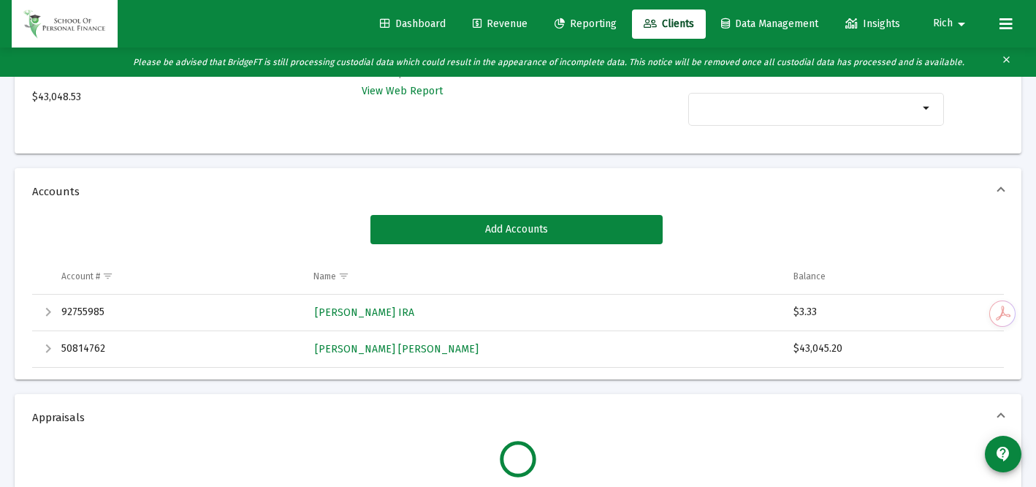
scroll to position [180, 0]
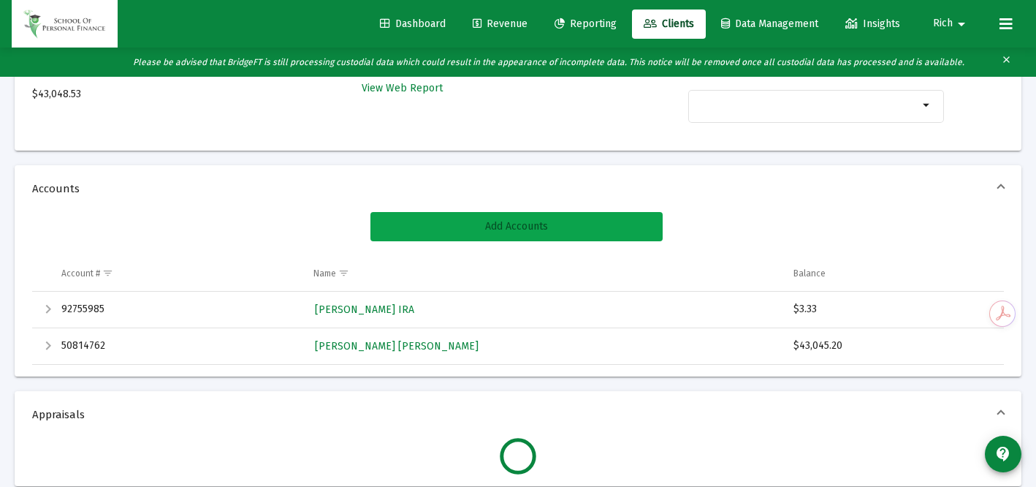
click at [497, 228] on span "Add Accounts" at bounding box center [516, 226] width 63 height 12
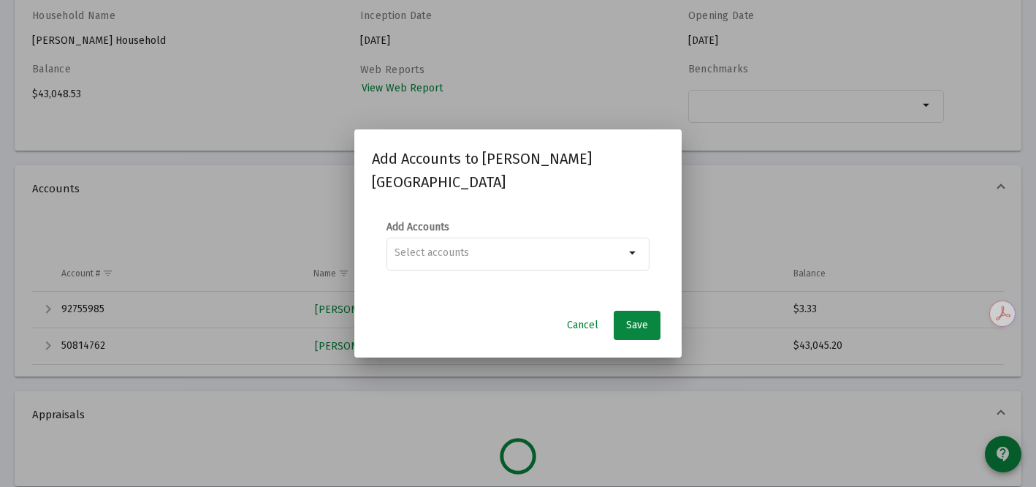
scroll to position [0, 0]
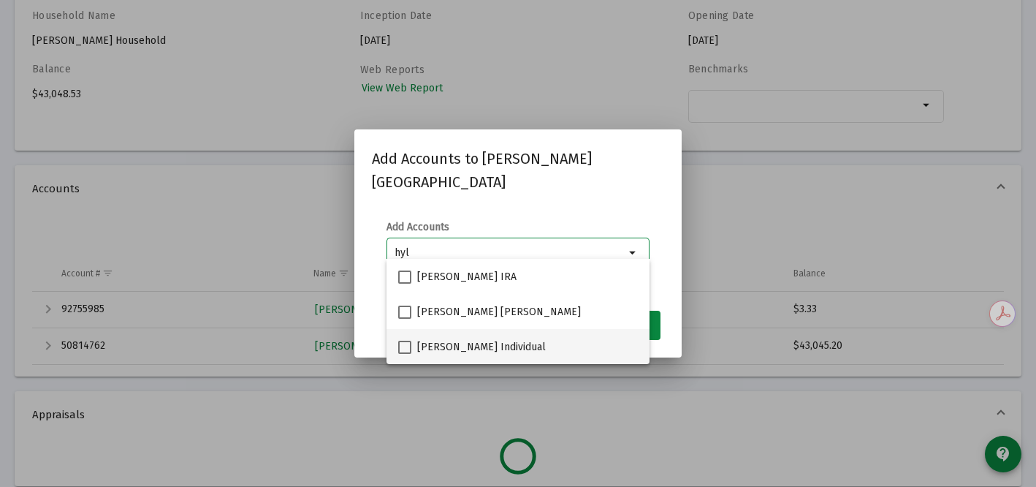
type input "hyl"
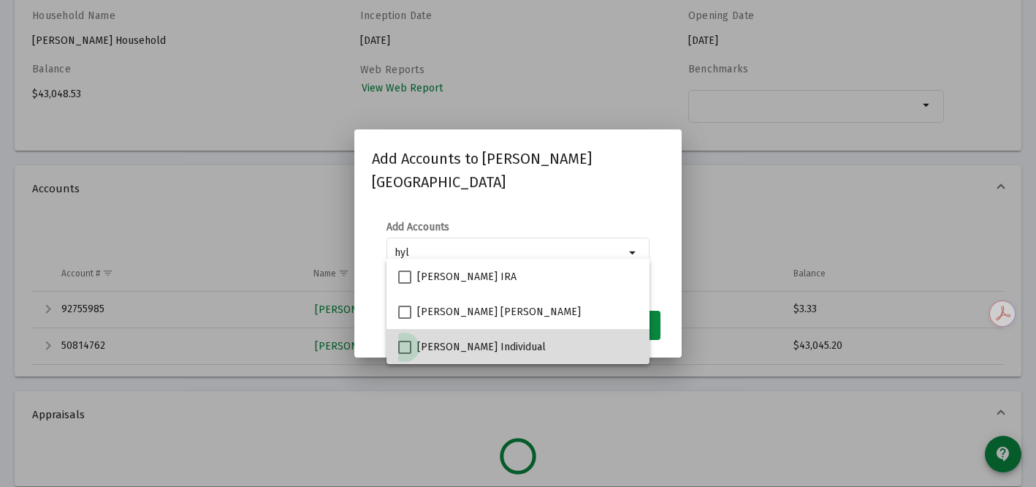
click at [409, 348] on span at bounding box center [404, 346] width 13 height 13
click at [405, 354] on input "[PERSON_NAME] Individual" at bounding box center [404, 354] width 1 height 1
checkbox input "true"
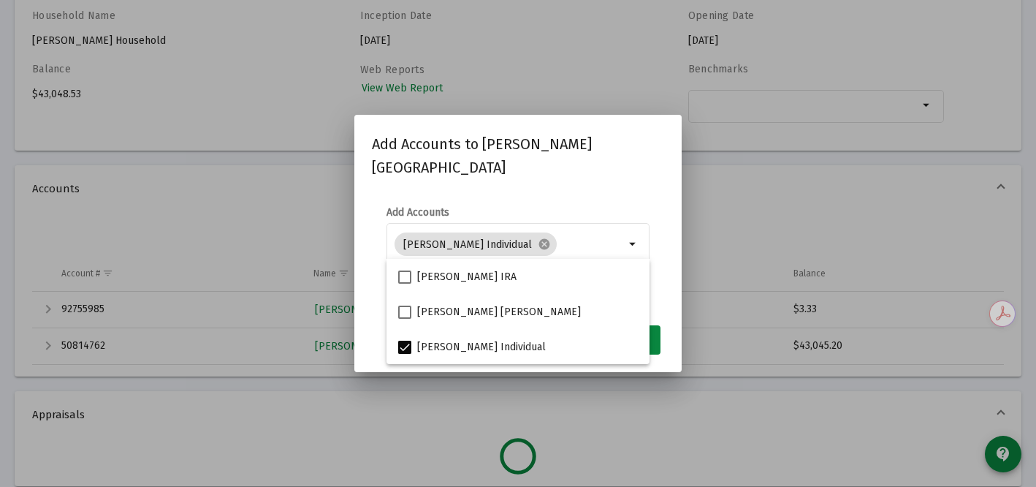
click at [608, 191] on mat-dialog-content "Add Accounts [PERSON_NAME] Individual cancel hyl arrow_drop_down" at bounding box center [517, 253] width 327 height 125
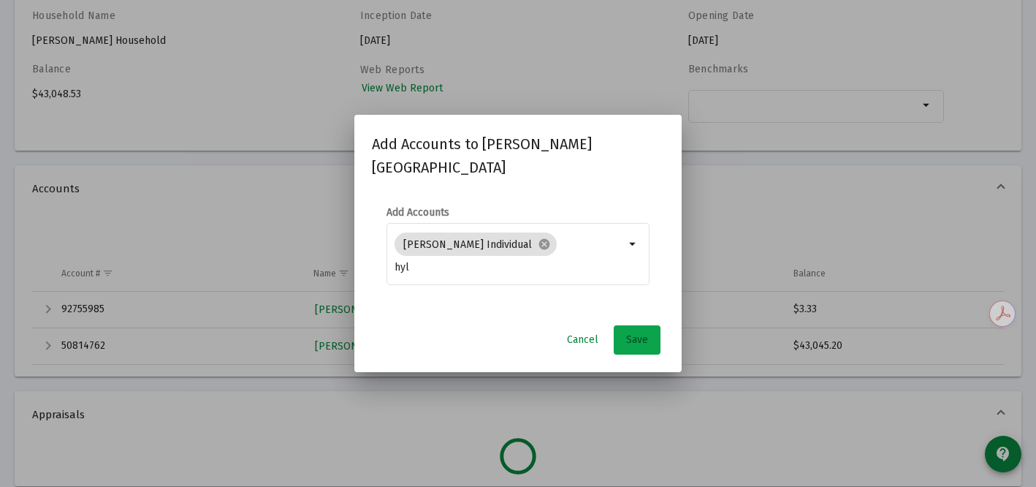
click at [635, 333] on span "Save" at bounding box center [637, 339] width 22 height 12
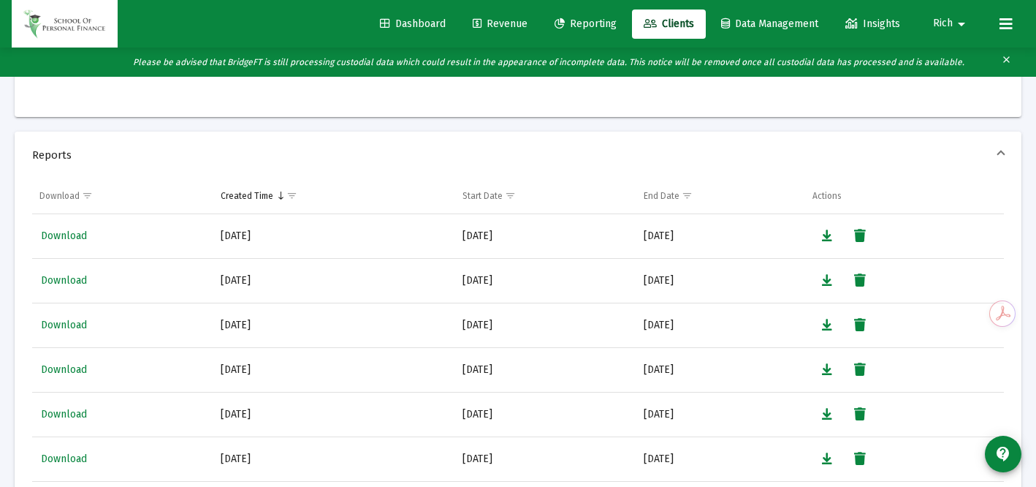
scroll to position [756, 0]
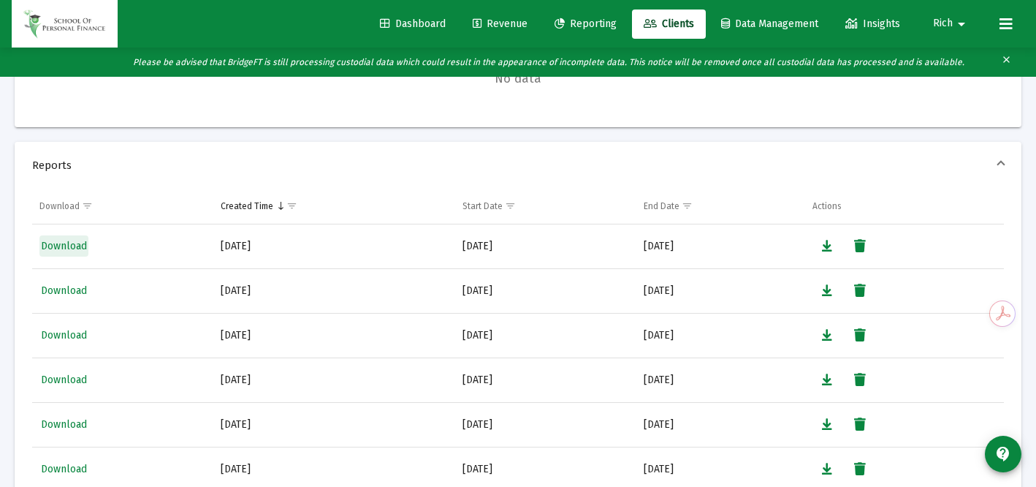
click at [67, 245] on span "Download" at bounding box center [64, 246] width 46 height 12
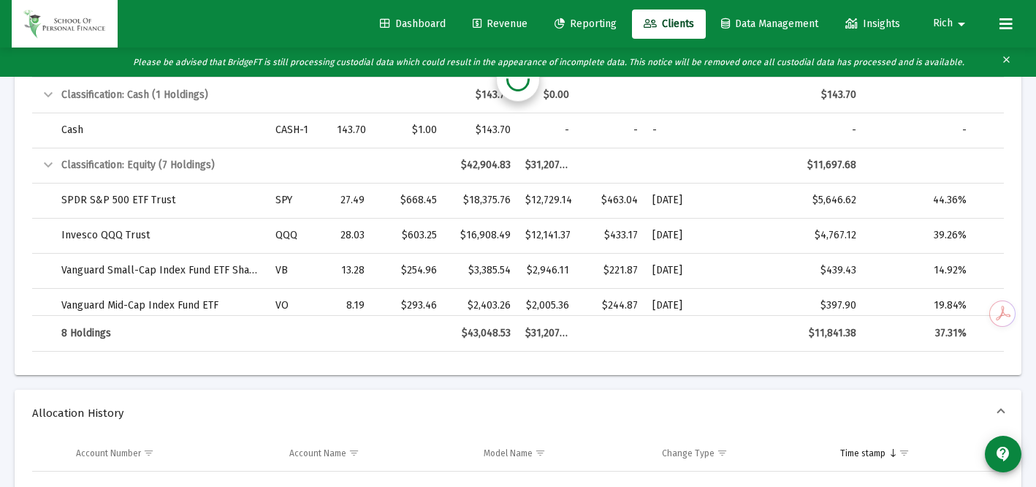
scroll to position [1185, 0]
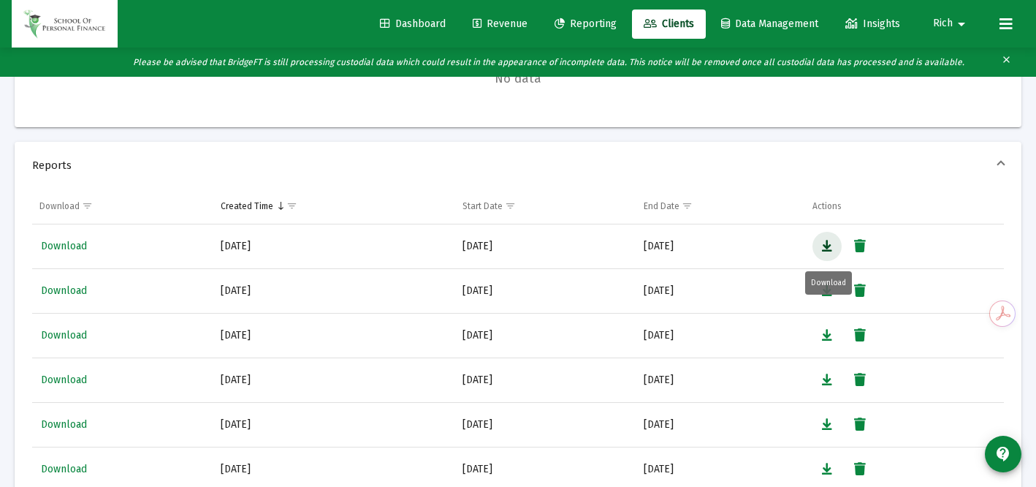
click at [826, 243] on icon "Data grid" at bounding box center [827, 246] width 10 height 18
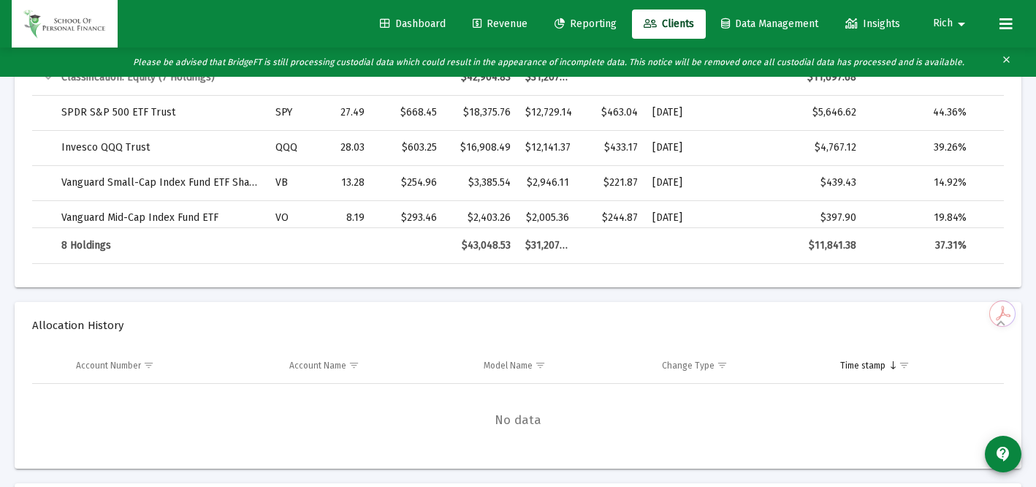
scroll to position [0, 0]
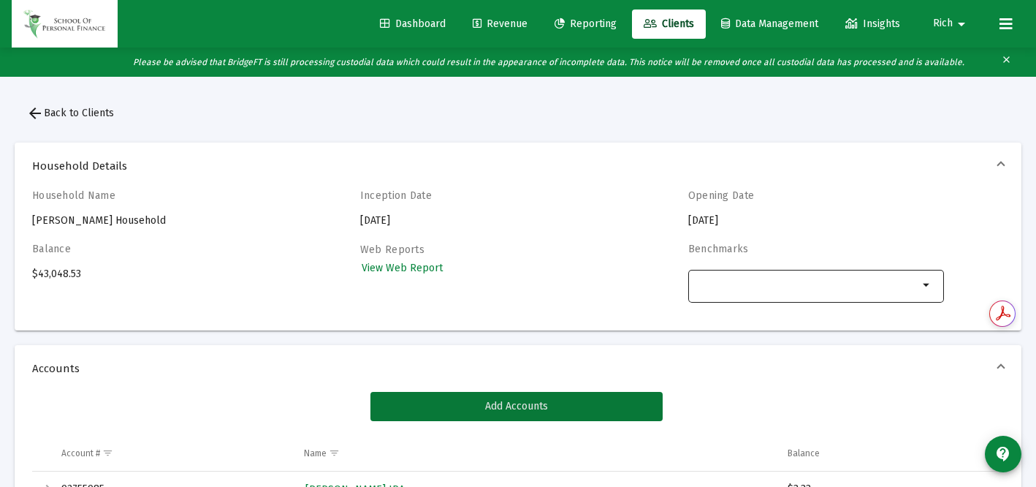
click at [921, 286] on mat-icon "arrow_drop_down" at bounding box center [927, 285] width 18 height 18
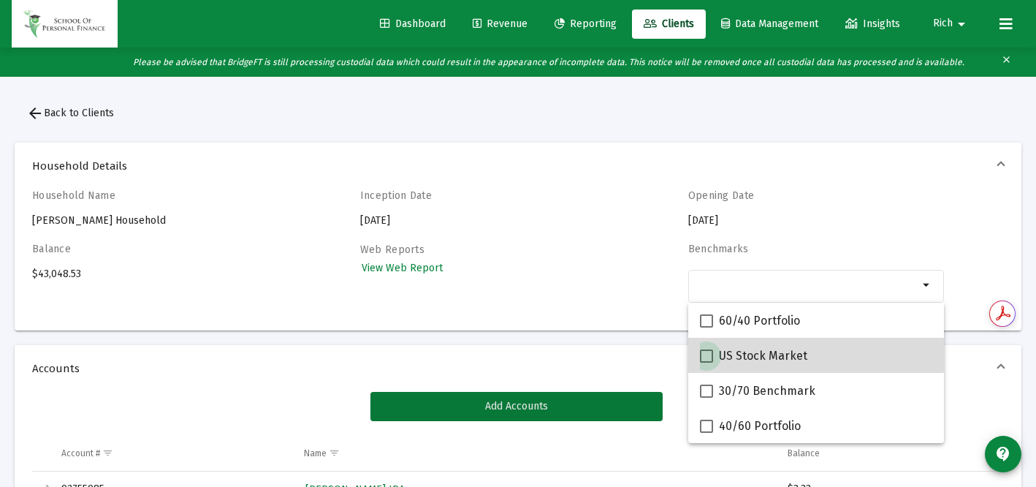
click at [774, 354] on span "US Stock Market" at bounding box center [763, 356] width 88 height 18
click at [706, 362] on input "US Stock Market" at bounding box center [706, 362] width 1 height 1
checkbox input "true"
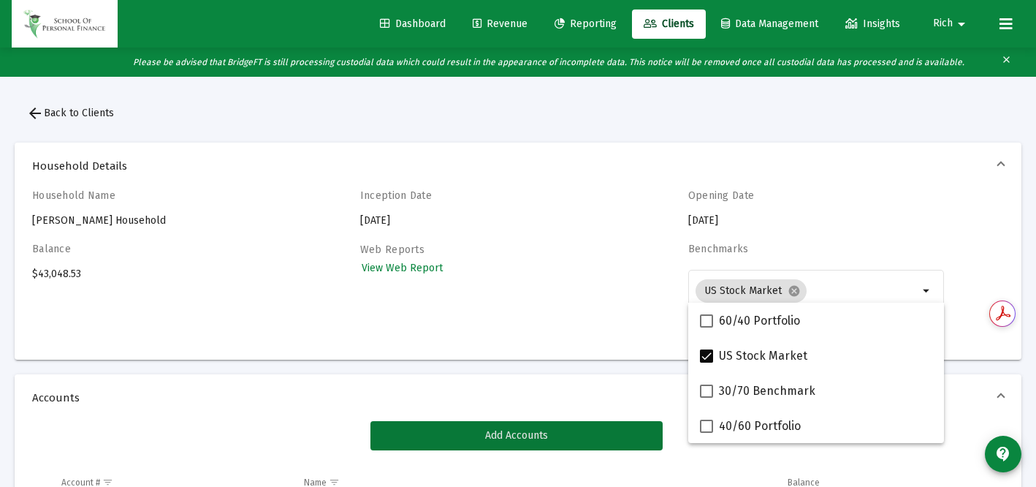
click at [604, 299] on div "Web Reports View Web Report" at bounding box center [488, 295] width 256 height 105
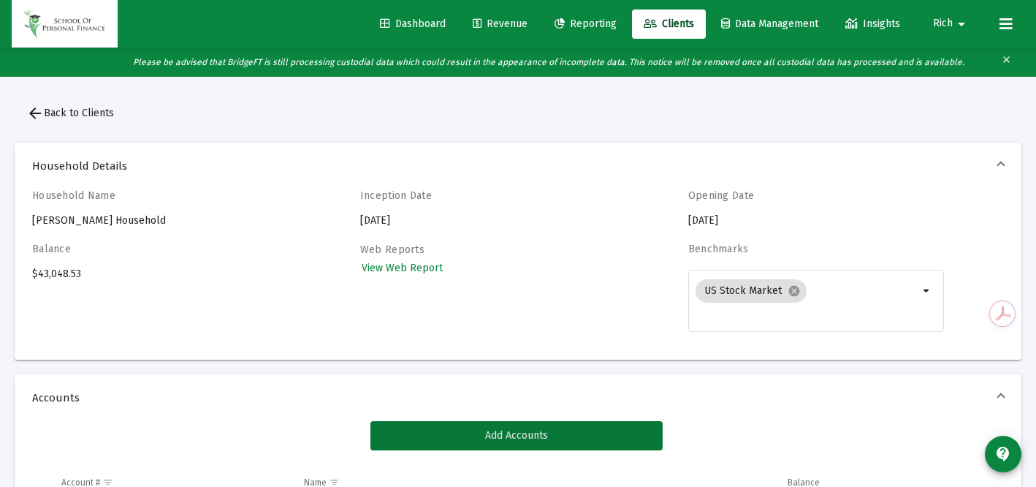
click at [481, 23] on span "Revenue" at bounding box center [500, 24] width 55 height 12
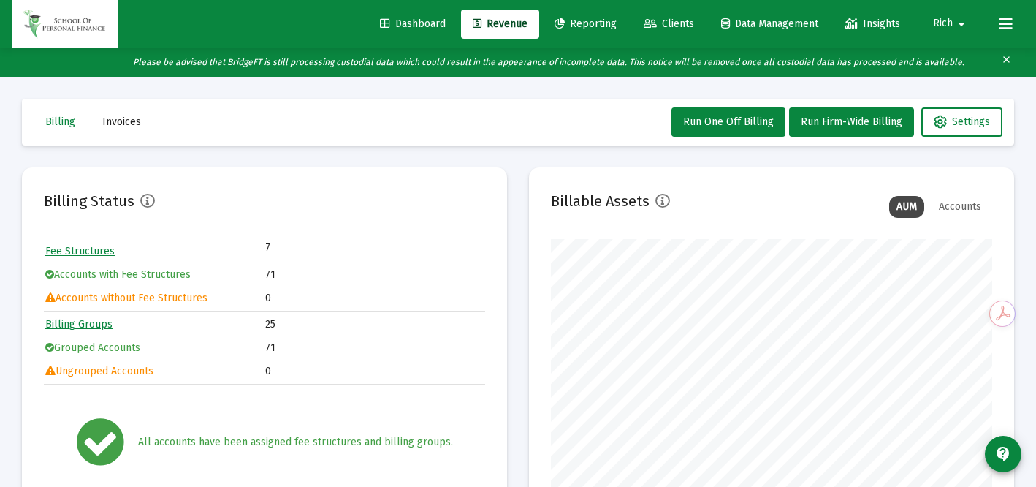
click at [669, 25] on span "Clients" at bounding box center [669, 24] width 50 height 12
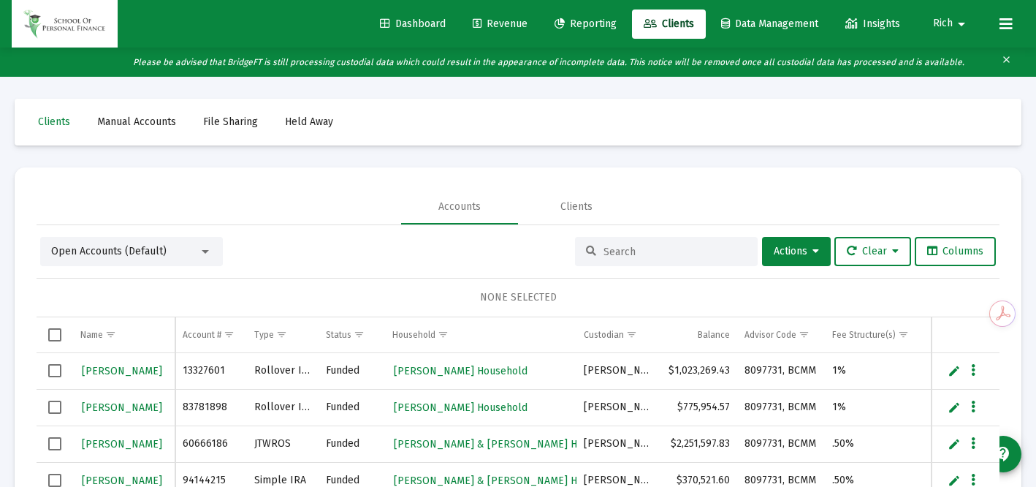
click at [56, 369] on span "Select row" at bounding box center [54, 370] width 13 height 13
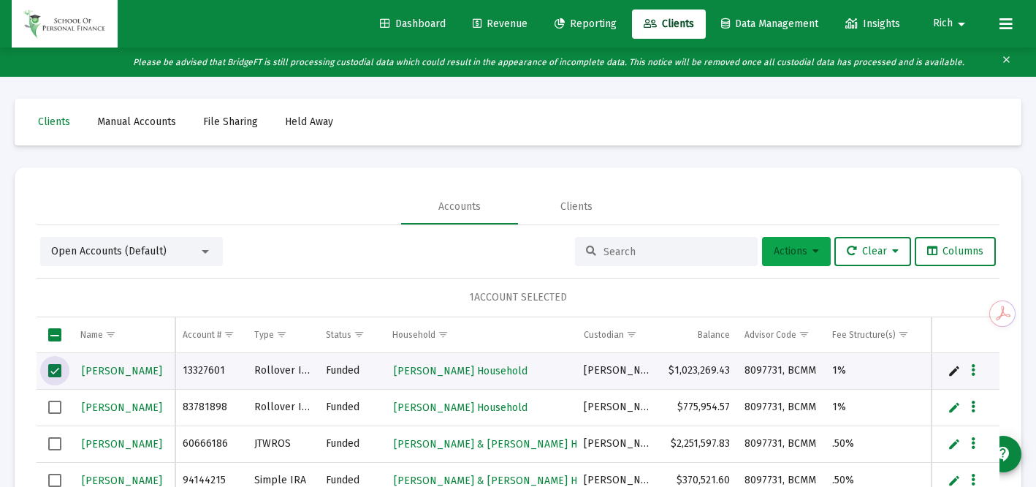
click at [786, 257] on button "Actions" at bounding box center [796, 251] width 69 height 29
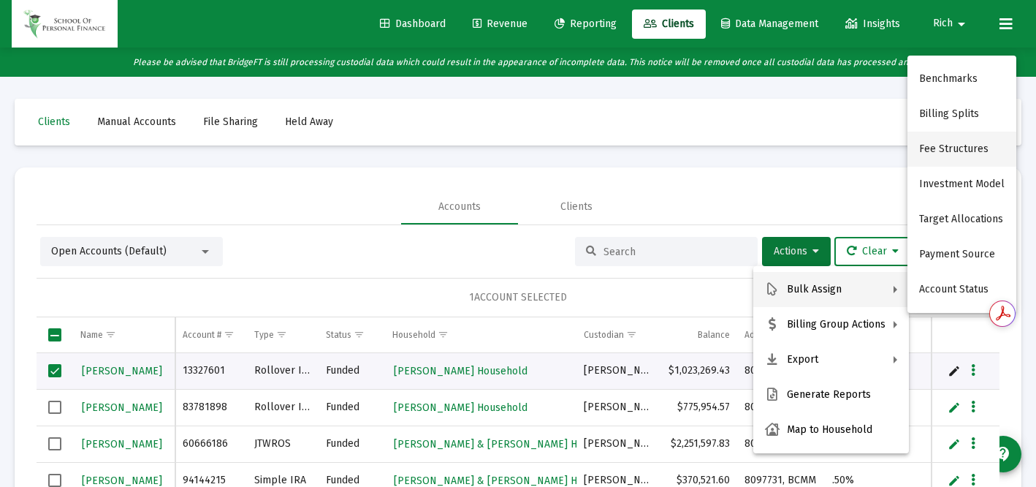
click at [954, 148] on button "Fee Structures" at bounding box center [961, 148] width 109 height 35
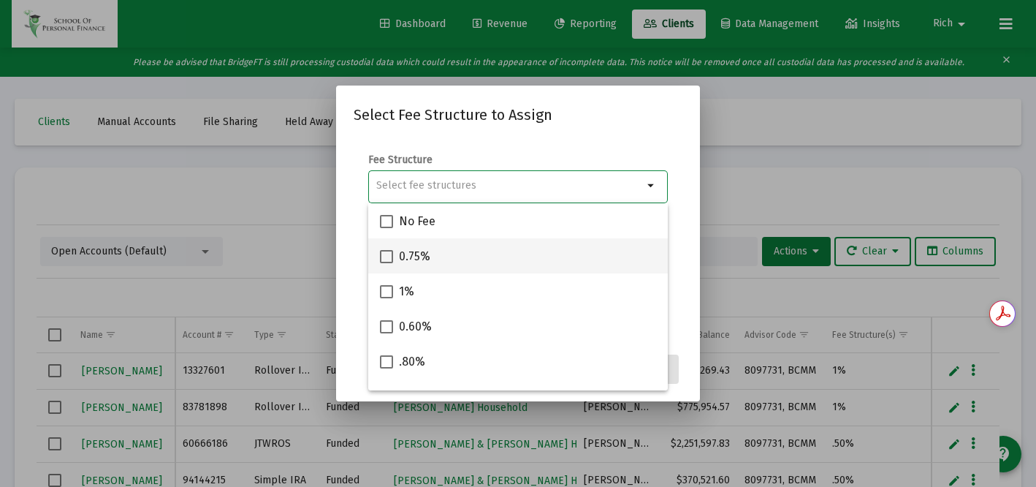
click at [387, 257] on span at bounding box center [386, 256] width 13 height 13
click at [386, 263] on input "0.75%" at bounding box center [386, 263] width 1 height 1
checkbox input "true"
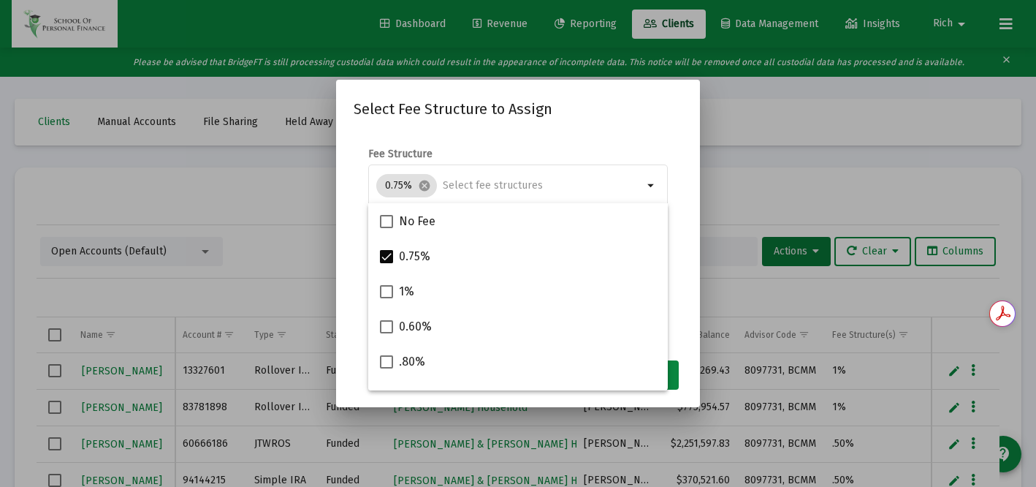
click at [611, 131] on div "Select Fee Structure to Assign Fee Structure 0.75% cancel arrow_drop_down Notes…" at bounding box center [518, 242] width 329 height 291
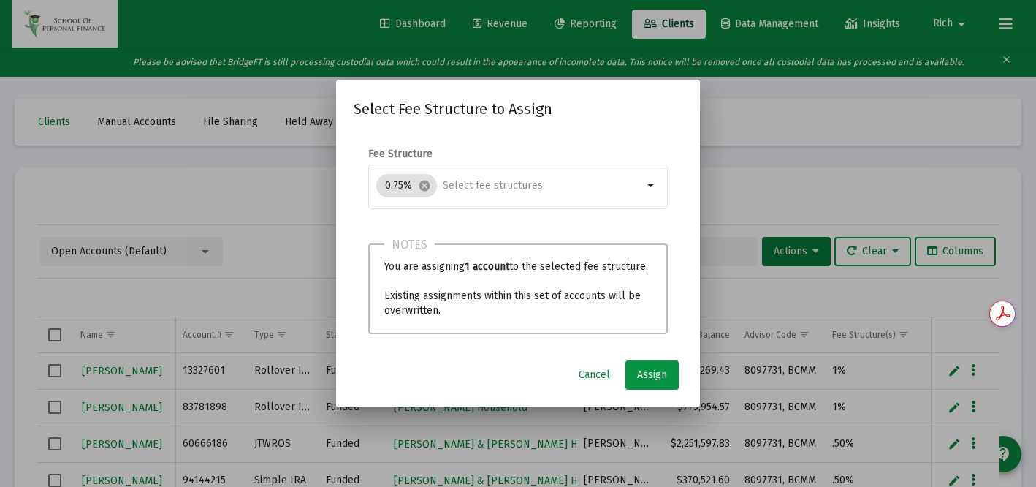
click at [649, 375] on span "Assign" at bounding box center [652, 374] width 30 height 12
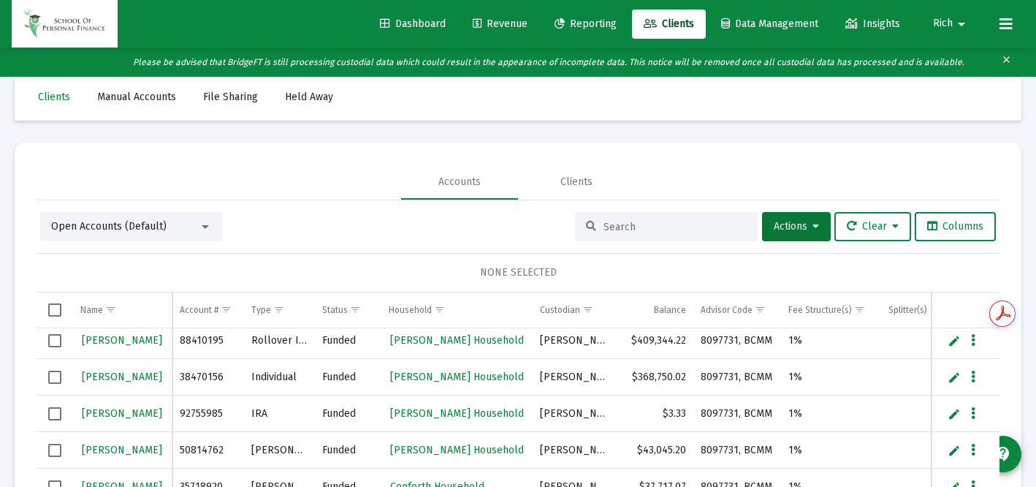
scroll to position [311, 0]
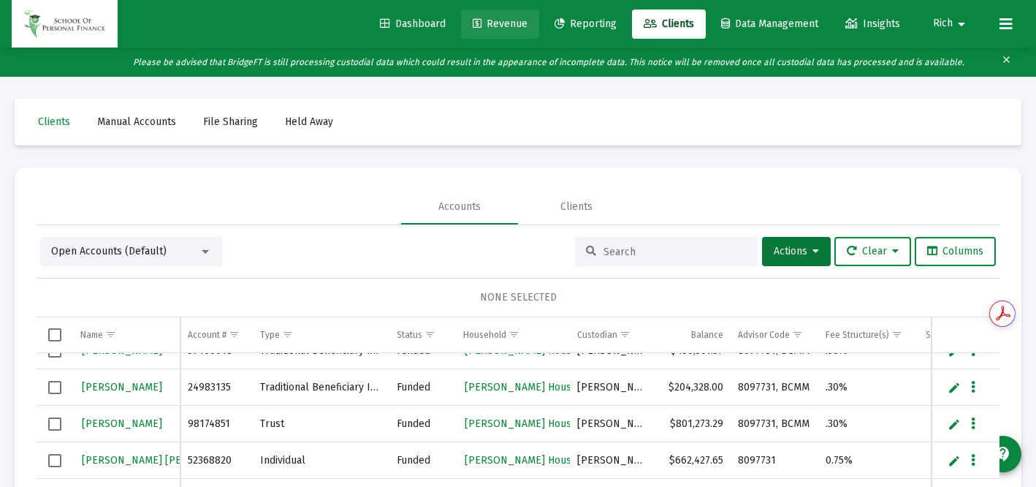
click at [502, 26] on span "Revenue" at bounding box center [500, 24] width 55 height 12
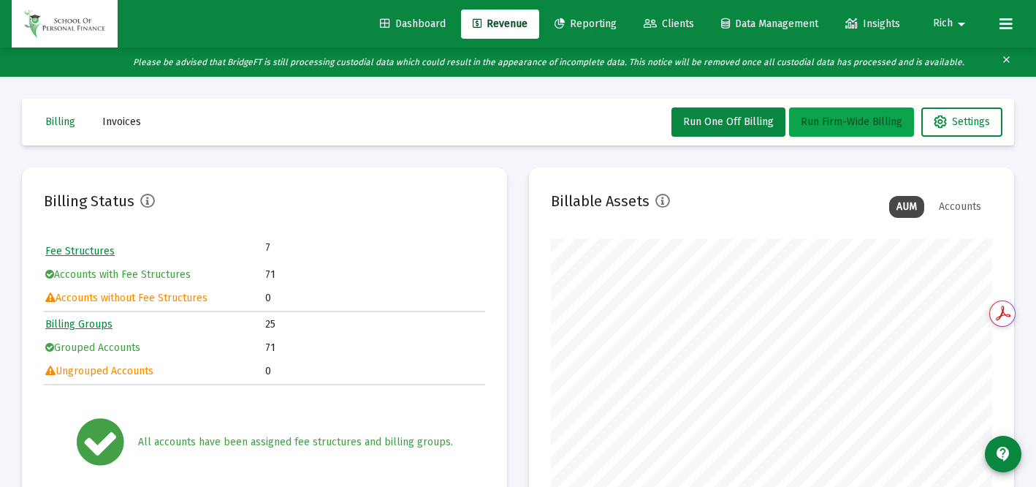
click at [849, 124] on span "Run Firm-Wide Billing" at bounding box center [852, 121] width 102 height 12
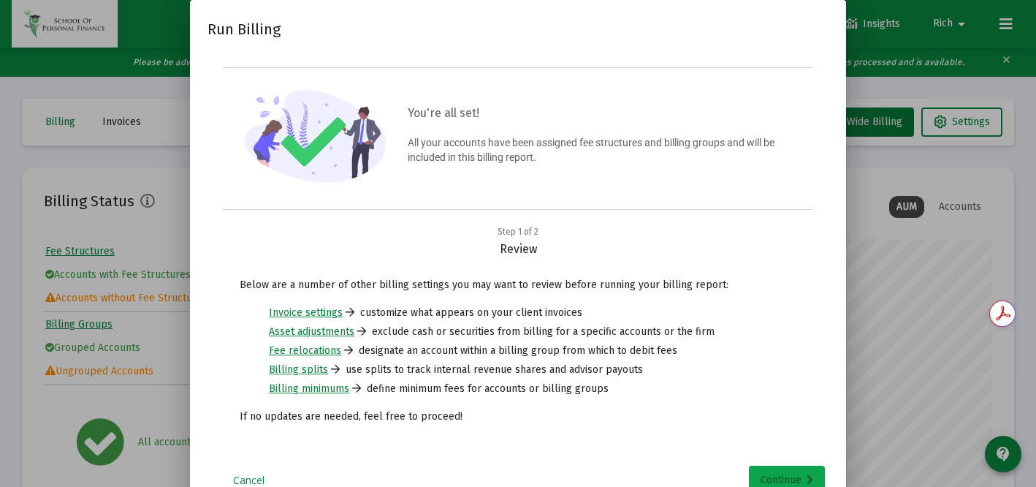
click at [770, 471] on div "Continue" at bounding box center [786, 479] width 53 height 29
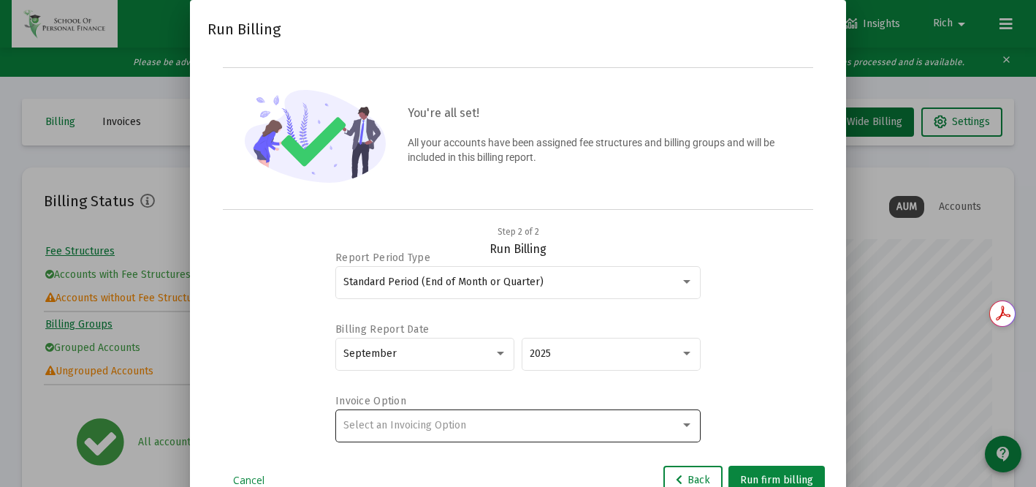
click at [547, 424] on div "Select an Invoicing Option" at bounding box center [511, 425] width 337 height 12
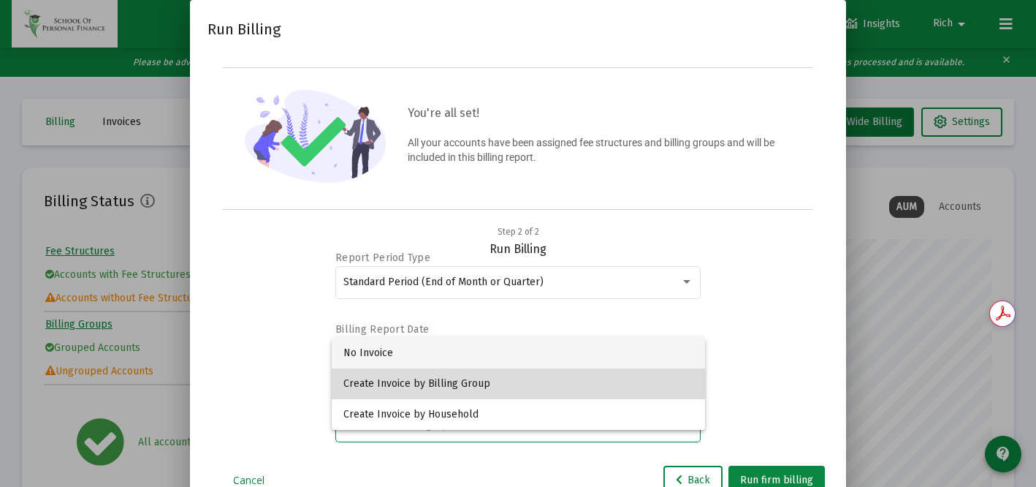
click at [541, 384] on span "Create Invoice by Billing Group" at bounding box center [518, 383] width 350 height 31
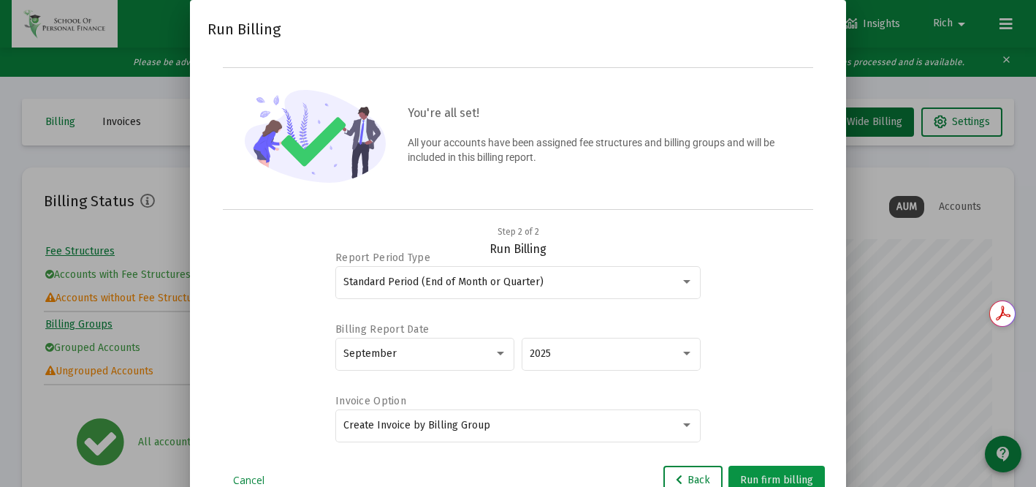
click at [772, 474] on span "Run firm billing" at bounding box center [776, 479] width 73 height 12
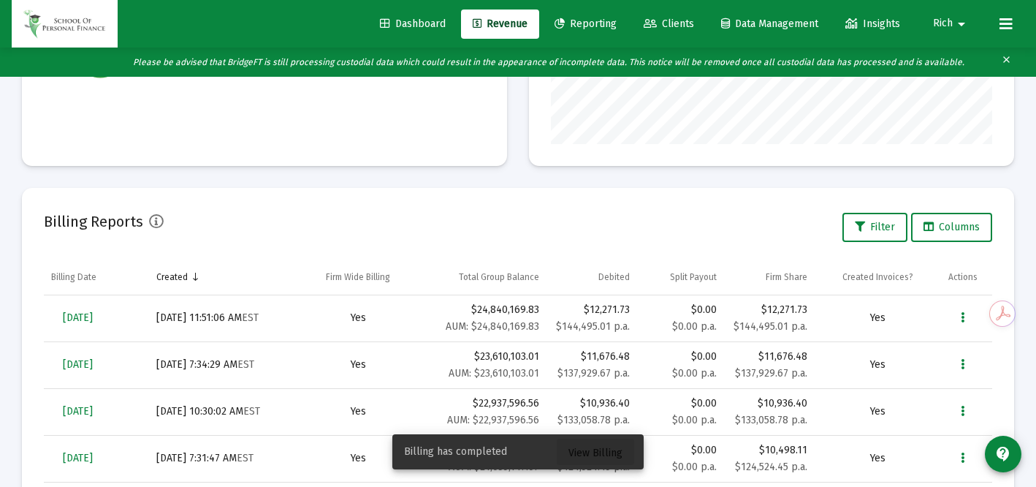
click at [593, 449] on span "View Billing" at bounding box center [595, 452] width 54 height 12
